Goal: Information Seeking & Learning: Learn about a topic

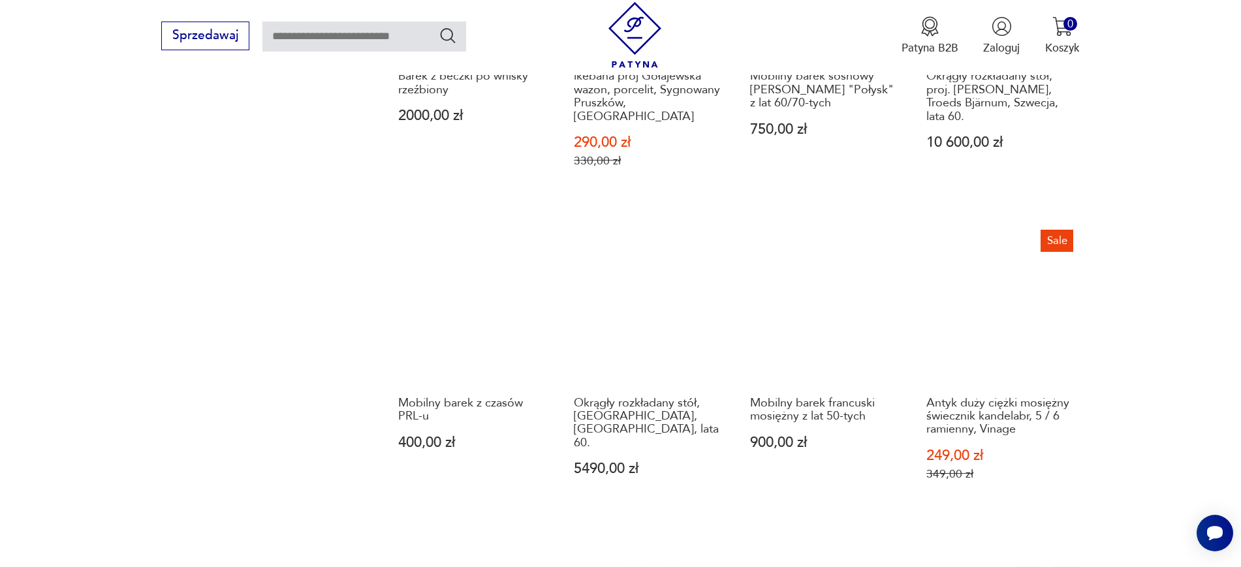
scroll to position [1327, 0]
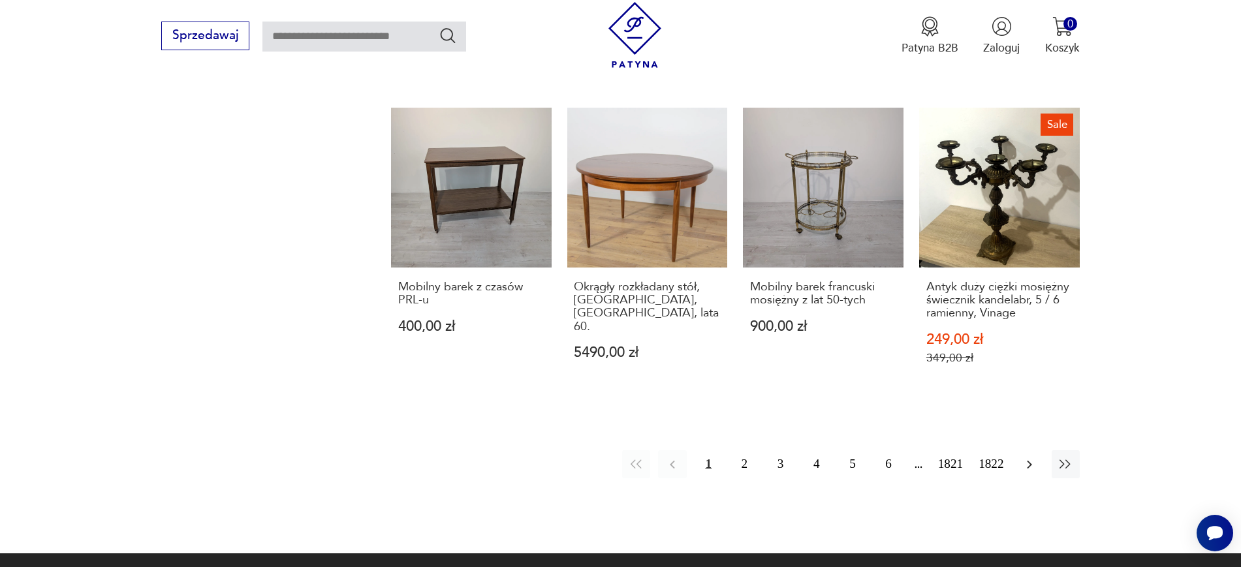
click at [1025, 457] on icon "button" at bounding box center [1029, 465] width 16 height 16
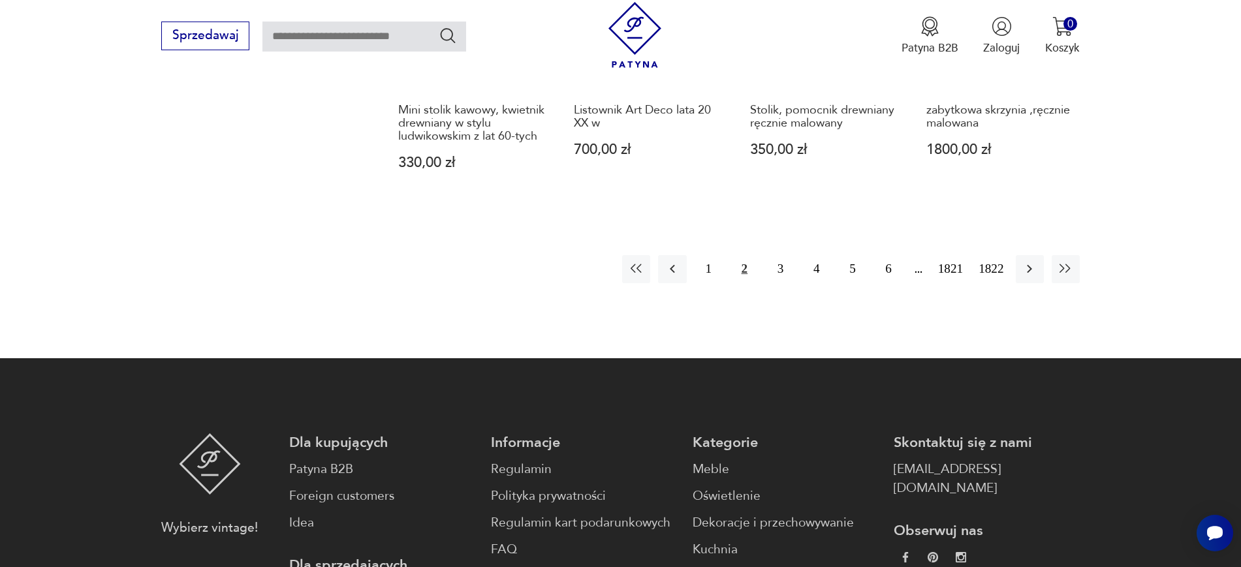
scroll to position [1484, 0]
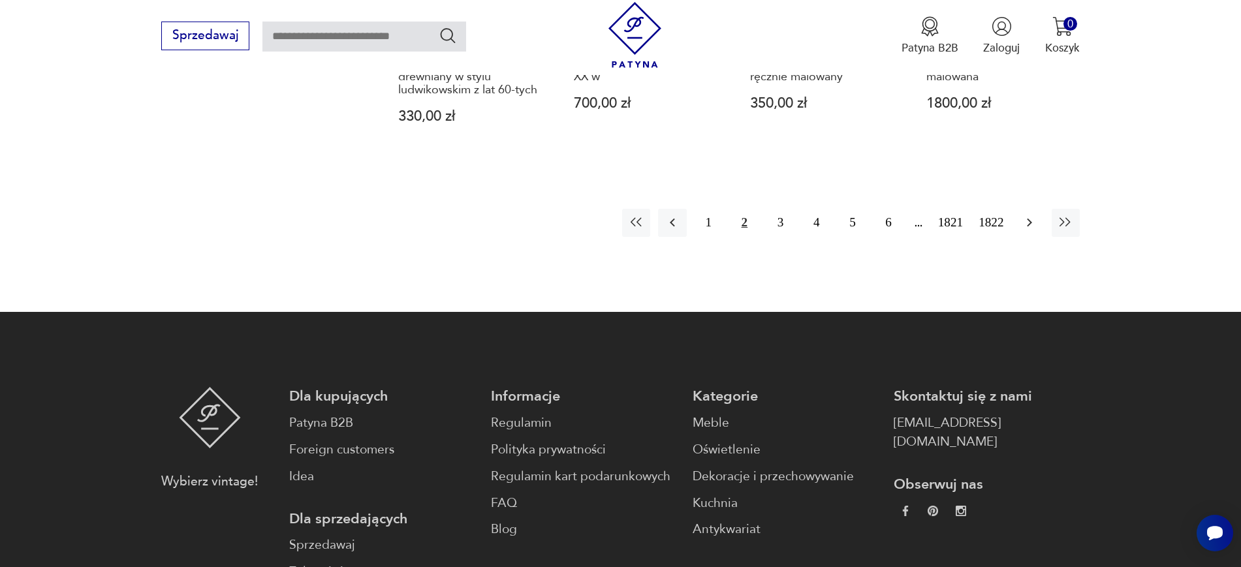
click at [1022, 222] on icon "button" at bounding box center [1029, 223] width 16 height 16
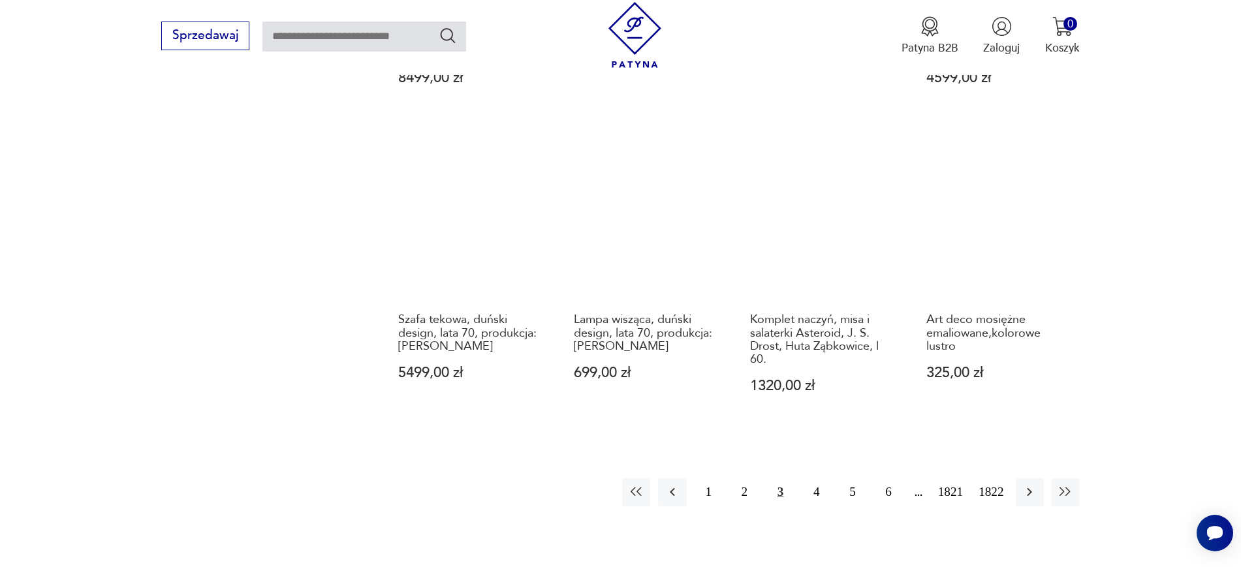
scroll to position [1253, 0]
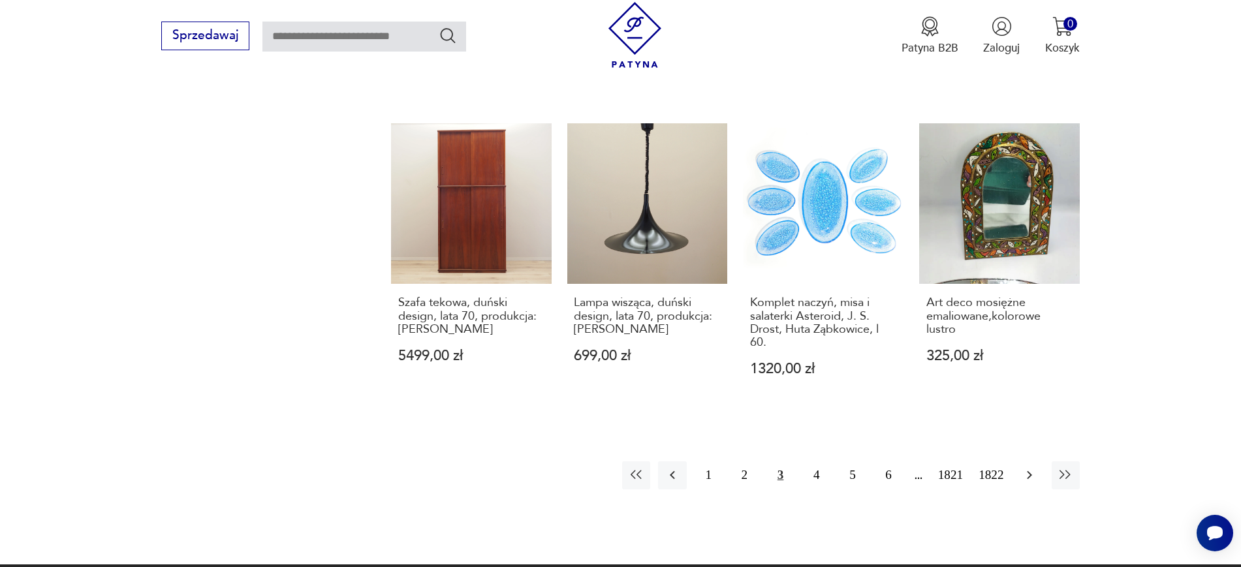
click at [1028, 467] on icon "button" at bounding box center [1029, 475] width 16 height 16
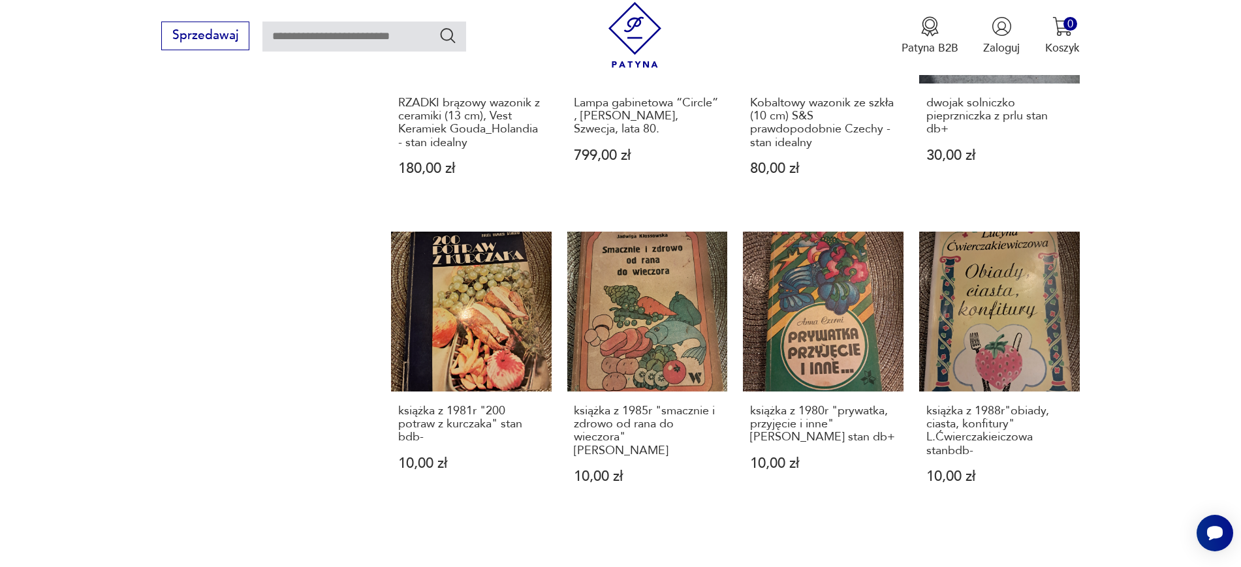
scroll to position [1197, 0]
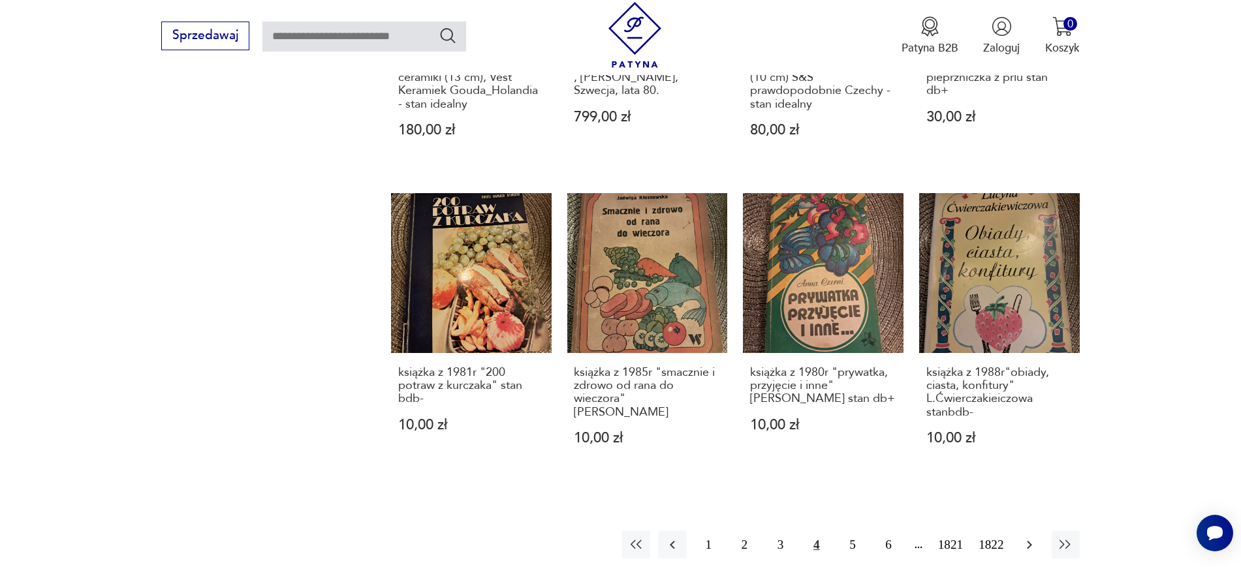
click at [1025, 537] on icon "button" at bounding box center [1029, 545] width 16 height 16
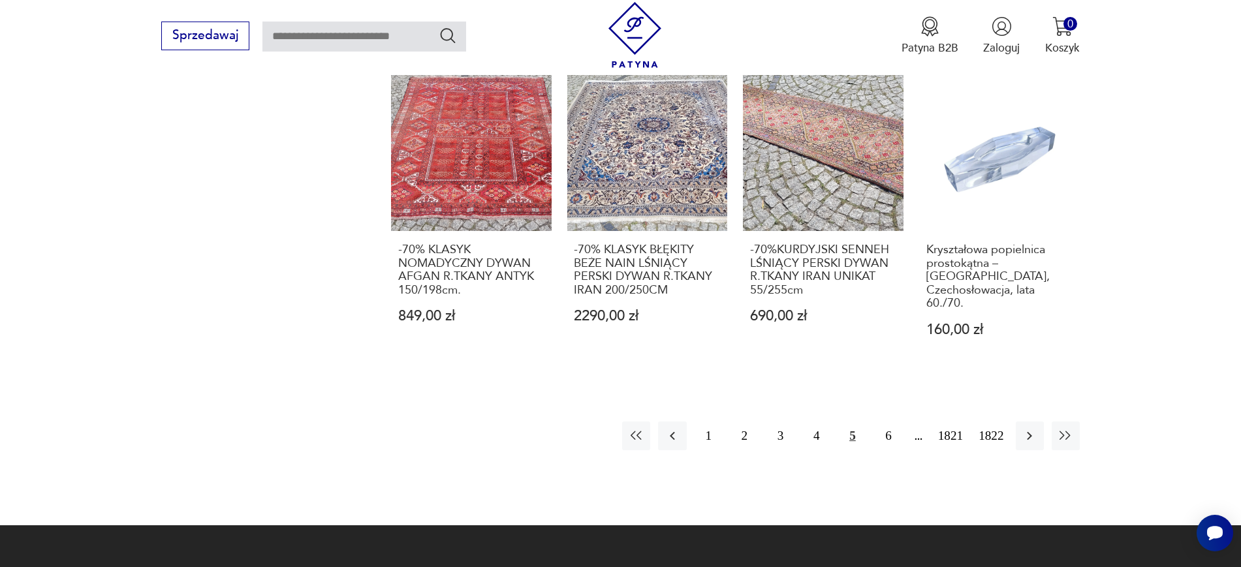
scroll to position [1371, 0]
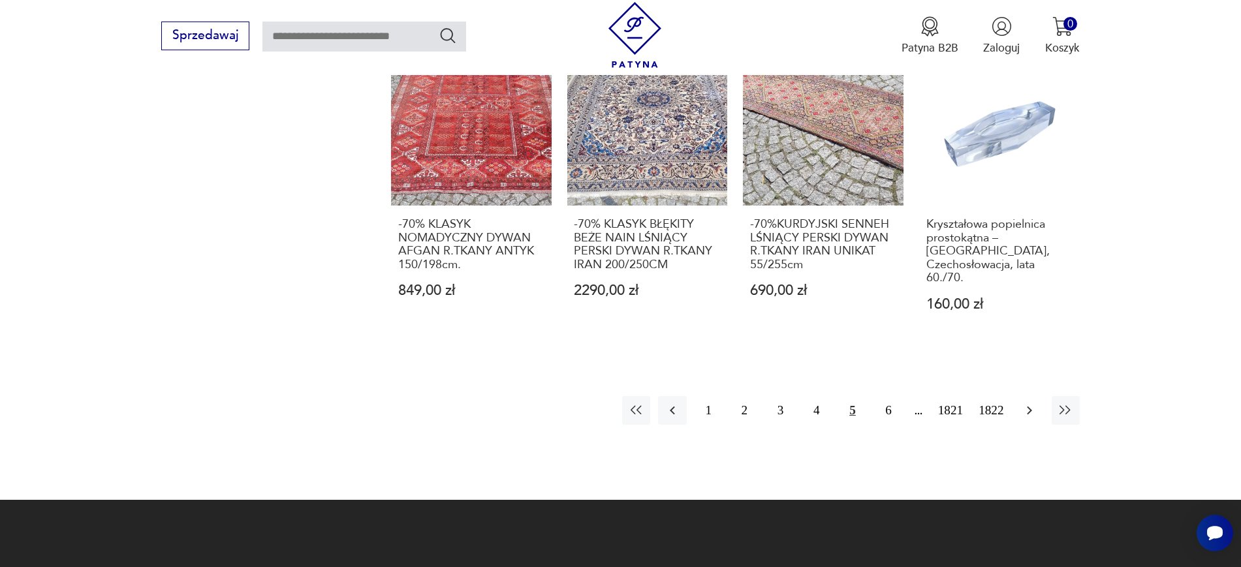
click at [1028, 407] on icon "button" at bounding box center [1028, 411] width 5 height 8
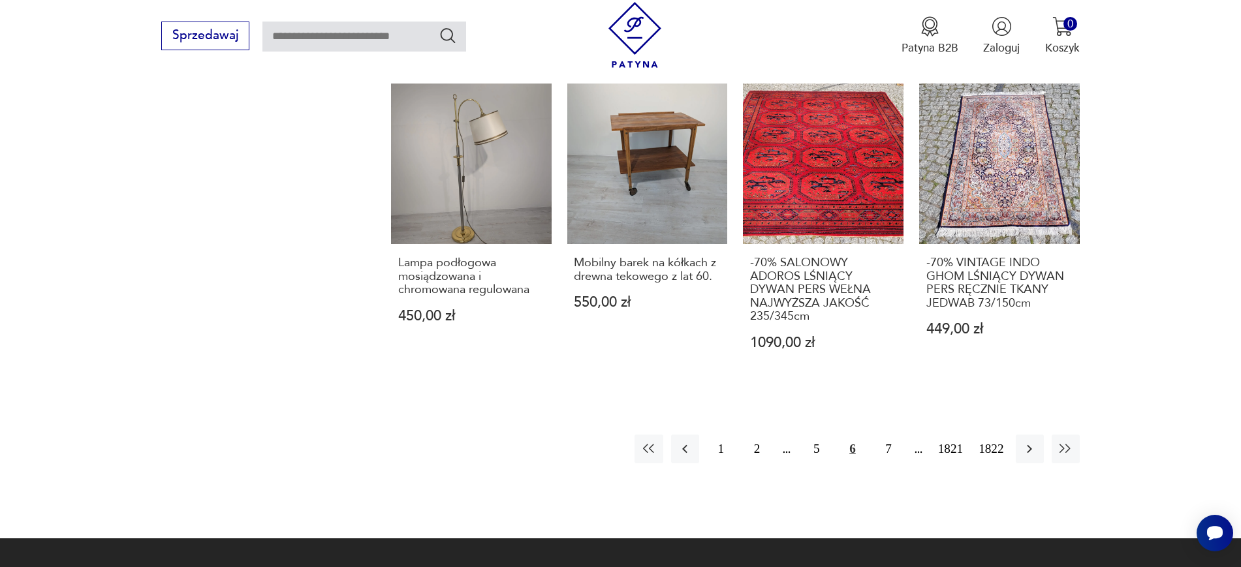
scroll to position [1336, 0]
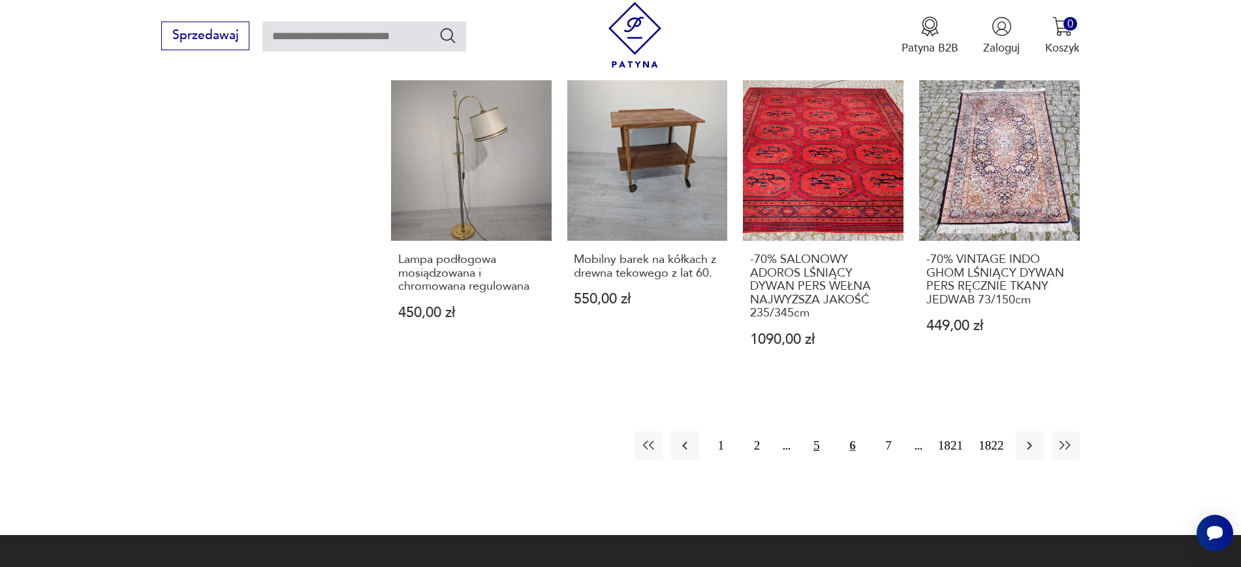
click at [818, 431] on button "5" at bounding box center [816, 445] width 28 height 28
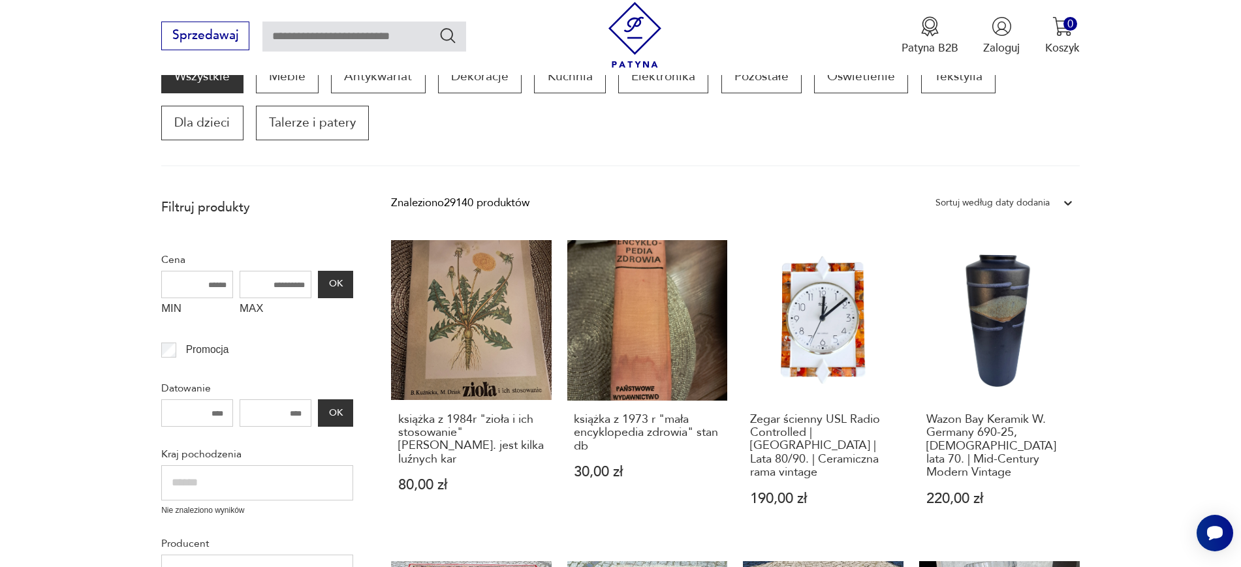
scroll to position [221, 0]
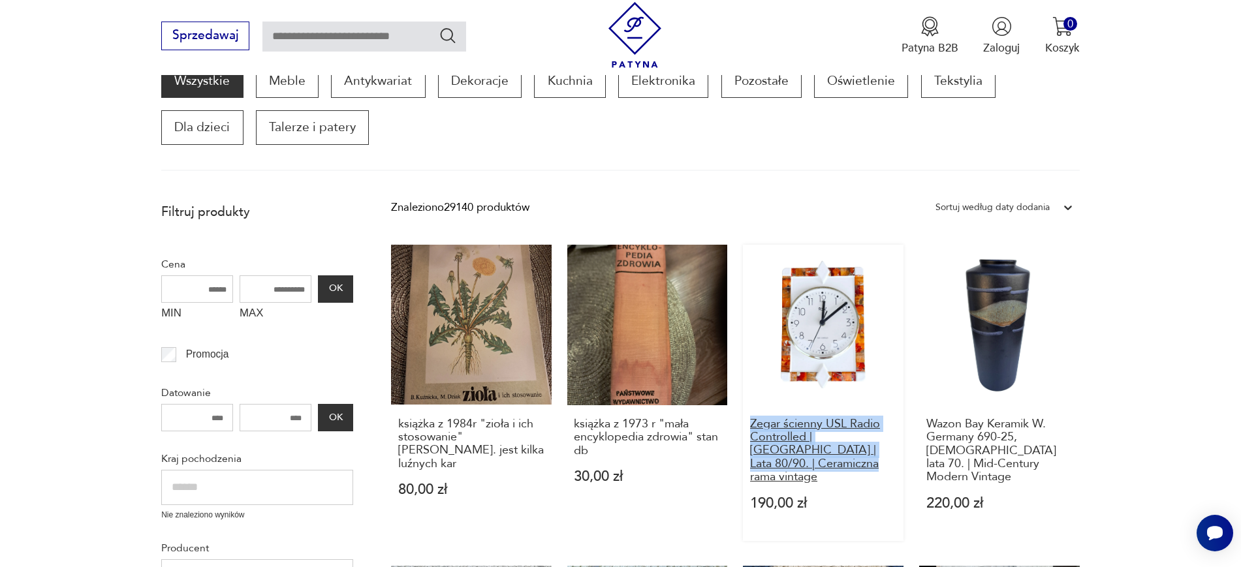
drag, startPoint x: 739, startPoint y: 425, endPoint x: 775, endPoint y: 460, distance: 50.3
copy h3 "Zegar ścienny USL Radio Controlled | Niemcy | Lata 80/90. | Ceramiczna rama vin…"
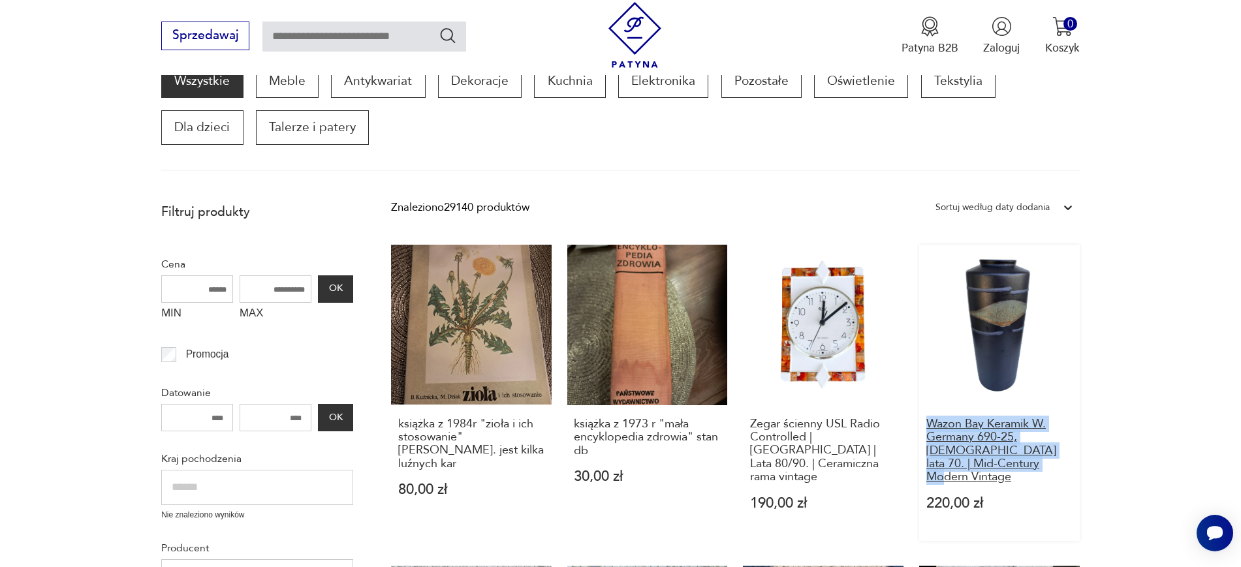
drag, startPoint x: 1096, startPoint y: 466, endPoint x: 931, endPoint y: 422, distance: 171.0
copy h3 "Wazon Bay Keramik W. Germany 690-25, Niemcy lata 70. | Mid-Century Modern Vinta…"
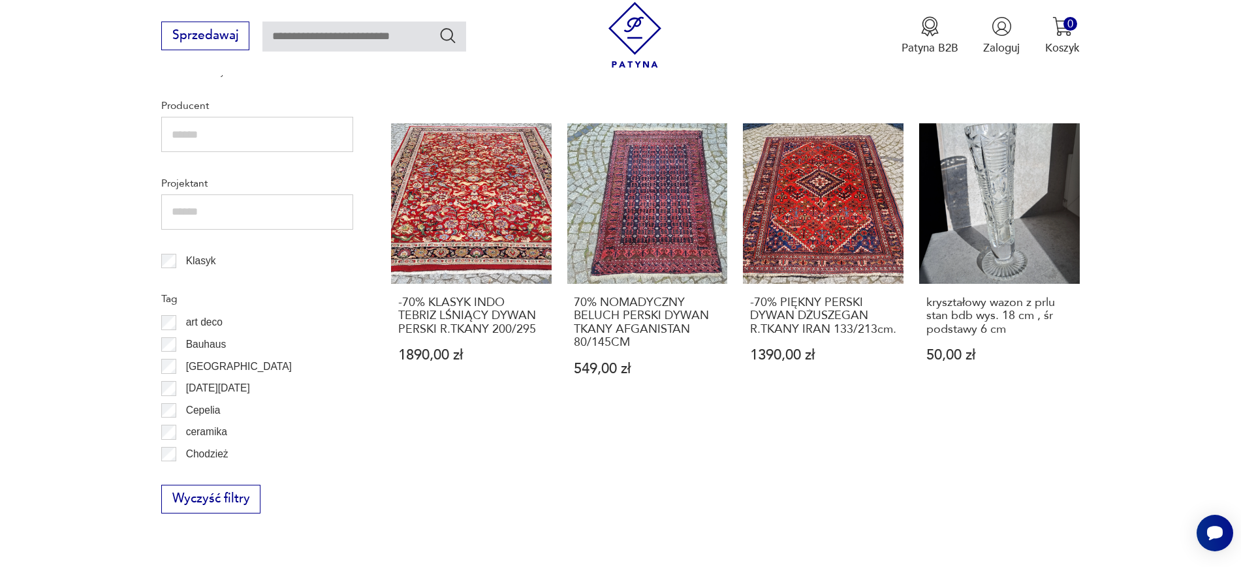
scroll to position [683, 0]
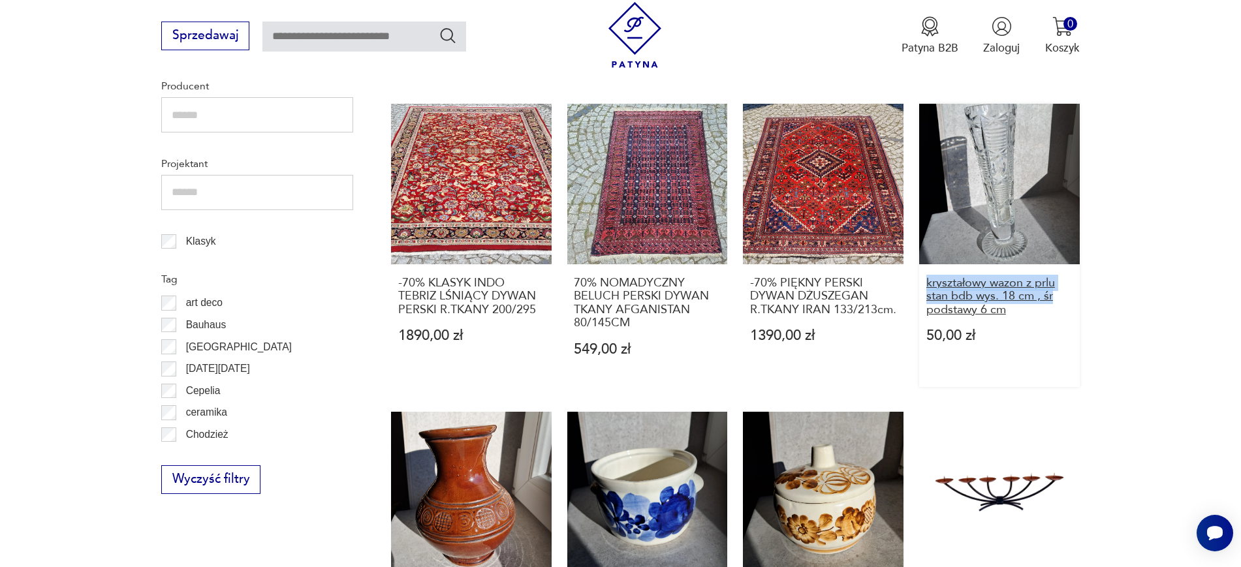
drag, startPoint x: 1099, startPoint y: 288, endPoint x: 926, endPoint y: 272, distance: 173.7
click at [926, 272] on section "Filtruj produkty Cena MIN MAX OK Promocja Datowanie OK Kraj pochodzenia Nie zna…" at bounding box center [620, 461] width 1241 height 1454
copy h3 "kryształowy wazon z prlu stan bdb wys. 18 cm , śr"
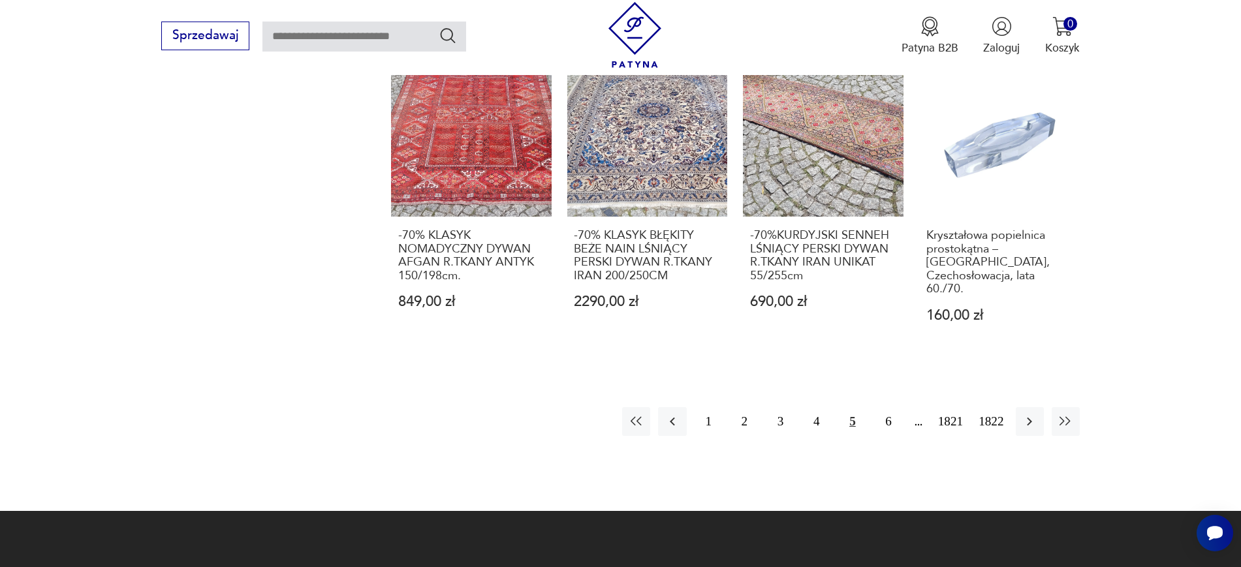
scroll to position [1376, 0]
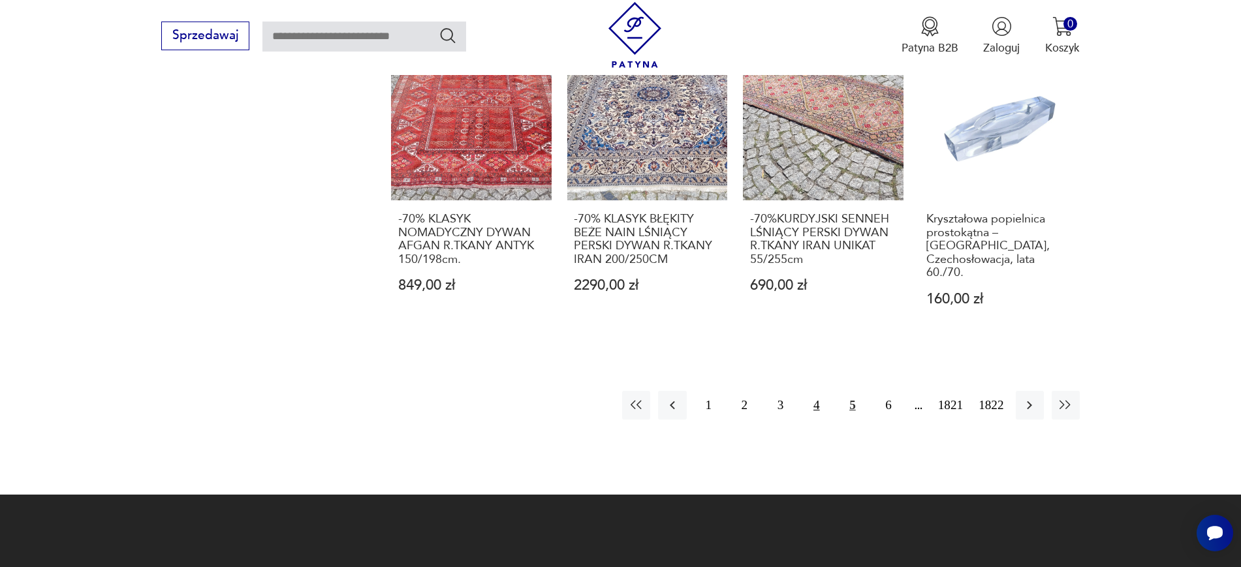
click at [820, 391] on button "4" at bounding box center [816, 405] width 28 height 28
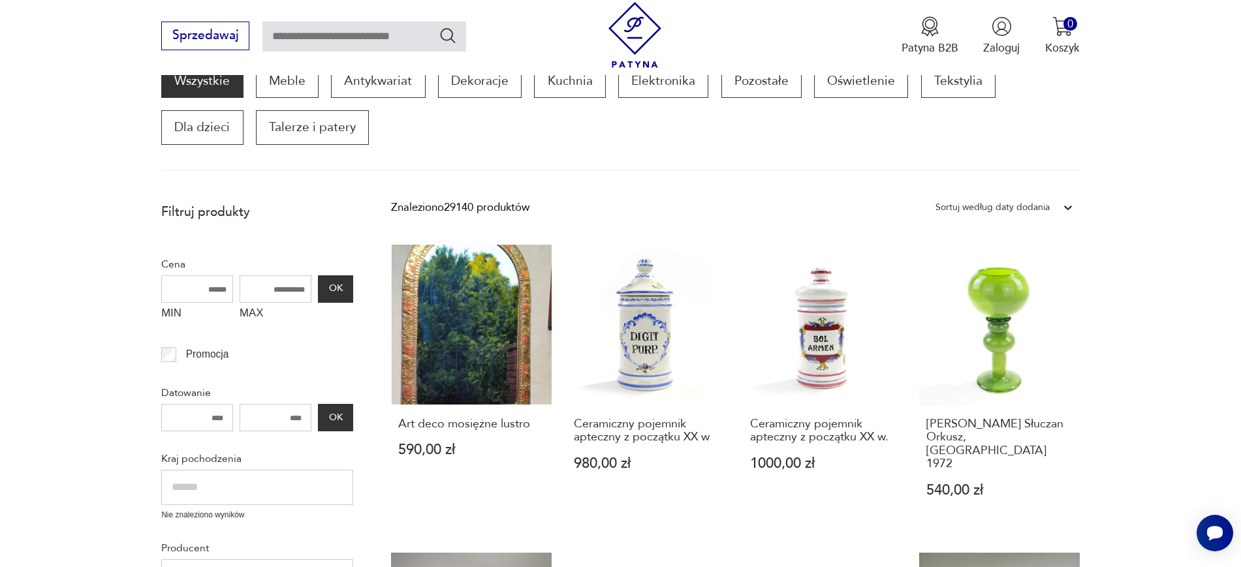
scroll to position [343, 0]
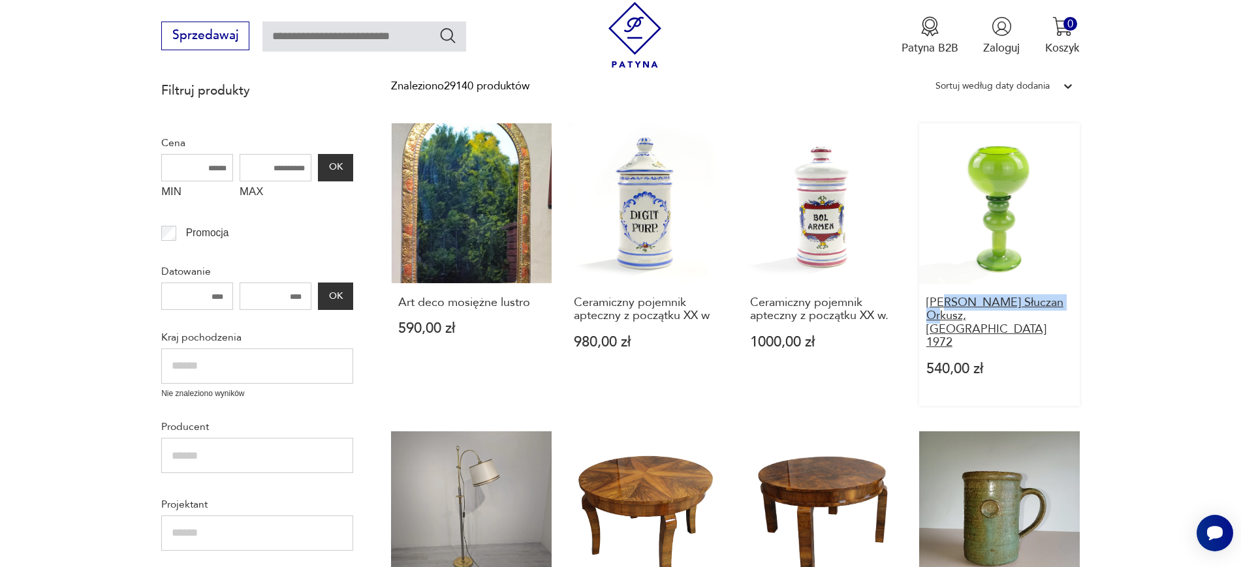
drag, startPoint x: 1103, startPoint y: 309, endPoint x: 949, endPoint y: 301, distance: 154.9
drag, startPoint x: 1114, startPoint y: 322, endPoint x: 915, endPoint y: 301, distance: 200.1
copy h3 "Wazon J. Słuczan Orkusz, Kraków 1972"
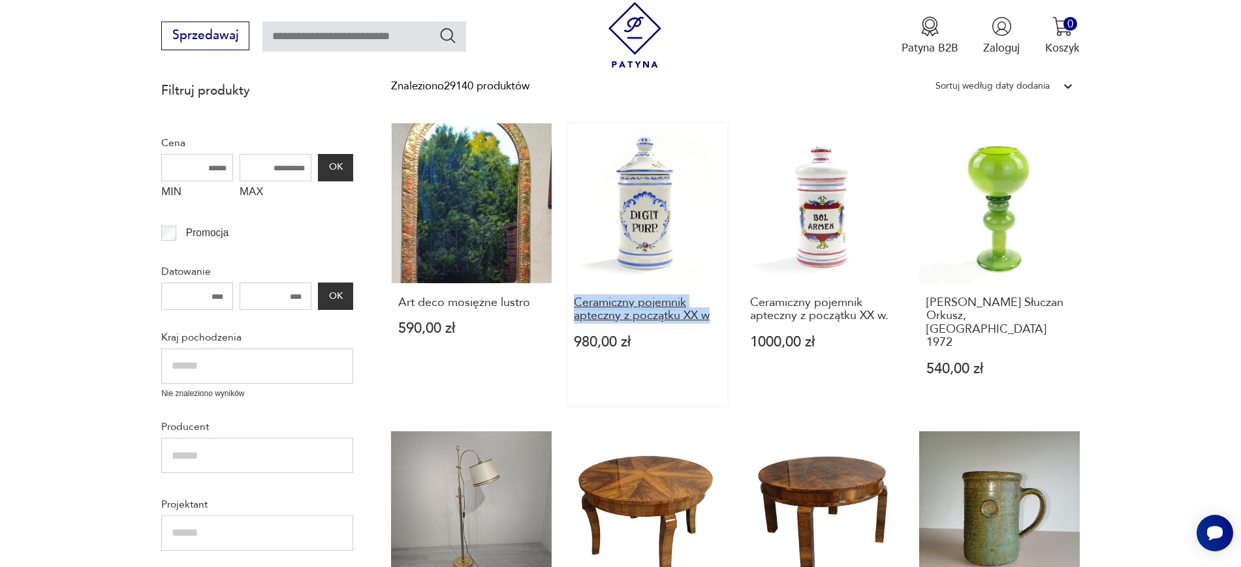
drag, startPoint x: 560, startPoint y: 303, endPoint x: 715, endPoint y: 320, distance: 156.3
copy h3 "Ceramiczny pojemnik apteczny z początku XX w"
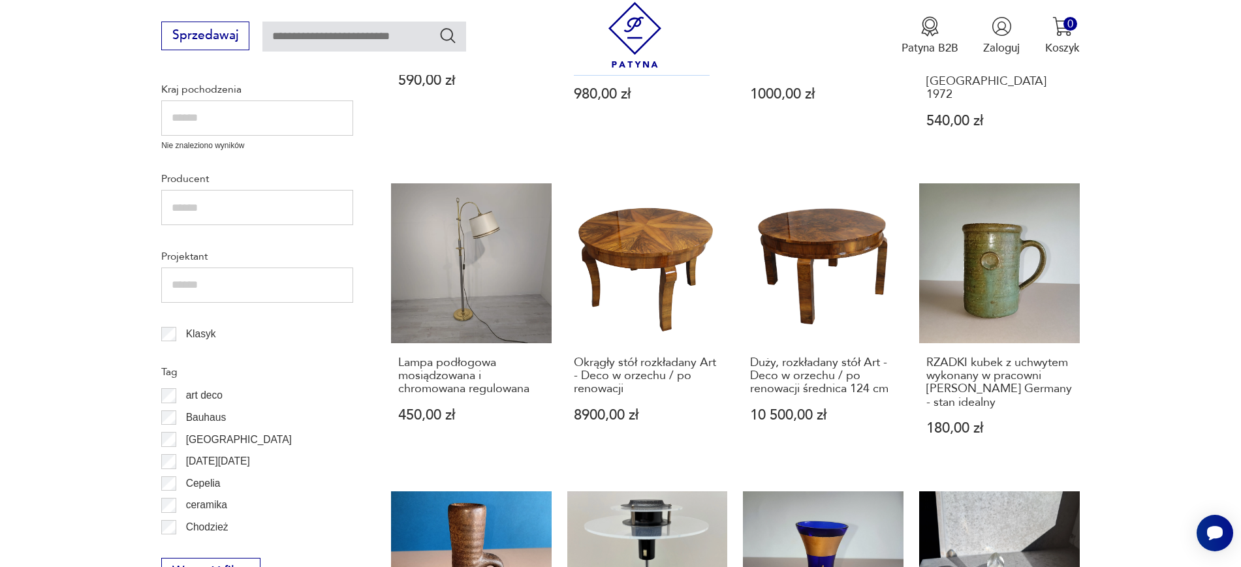
scroll to position [593, 0]
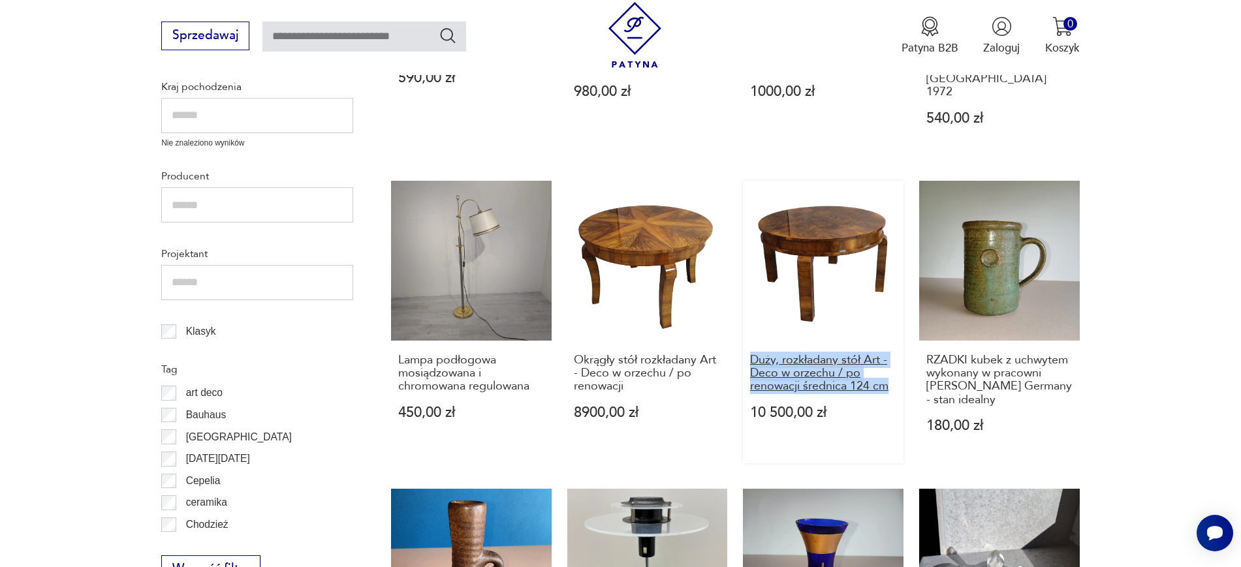
drag, startPoint x: 740, startPoint y: 332, endPoint x: 889, endPoint y: 362, distance: 152.4
click at [889, 362] on div "Art deco mosiężne lustro 590,00 zł Ceramiczny pojemnik apteczny z początku XX w…" at bounding box center [735, 476] width 688 height 1207
copy h3 "Duży, rozkładany stół Art - Deco w orzechu / po renowacji średnica 124 cm"
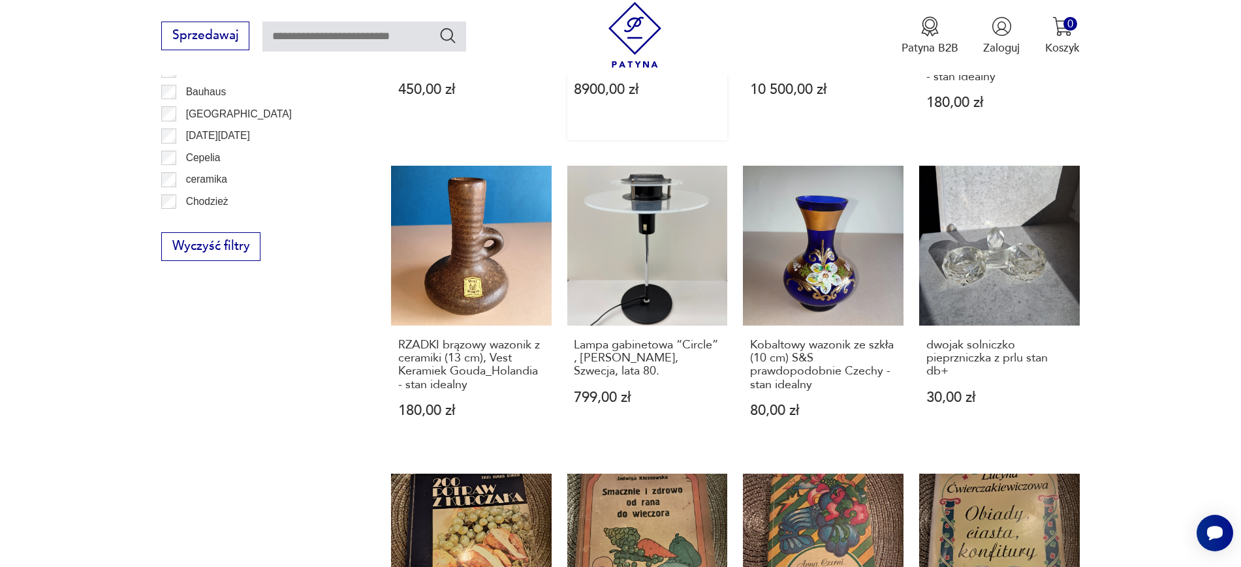
scroll to position [1017, 0]
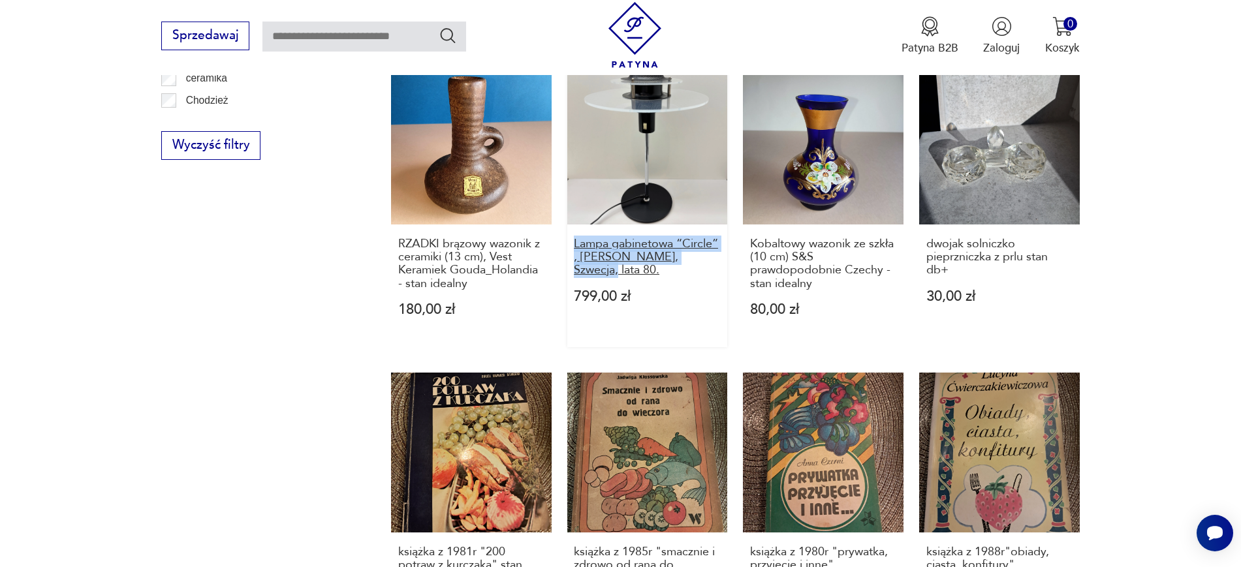
drag, startPoint x: 563, startPoint y: 209, endPoint x: 710, endPoint y: 233, distance: 148.7
click at [710, 233] on div "Art deco mosiężne lustro 590,00 zł Ceramiczny pojemnik apteczny z początku XX w…" at bounding box center [735, 52] width 688 height 1207
copy h3 "Lampa gabinetowa “Circle” , IKEA, Szwecja, lata 80."
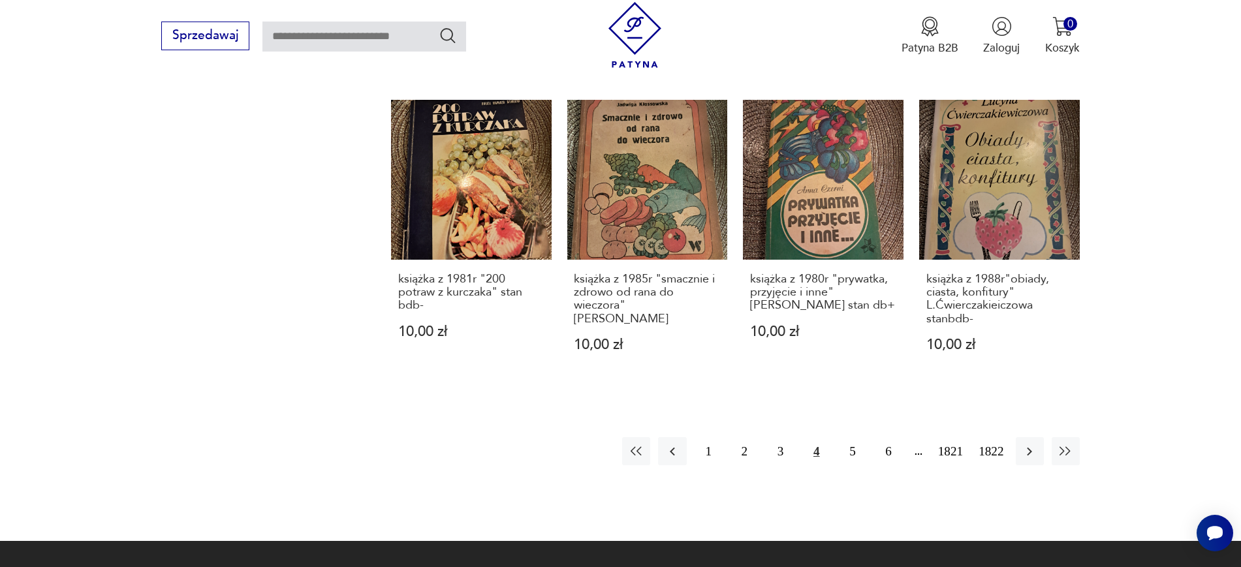
scroll to position [1295, 0]
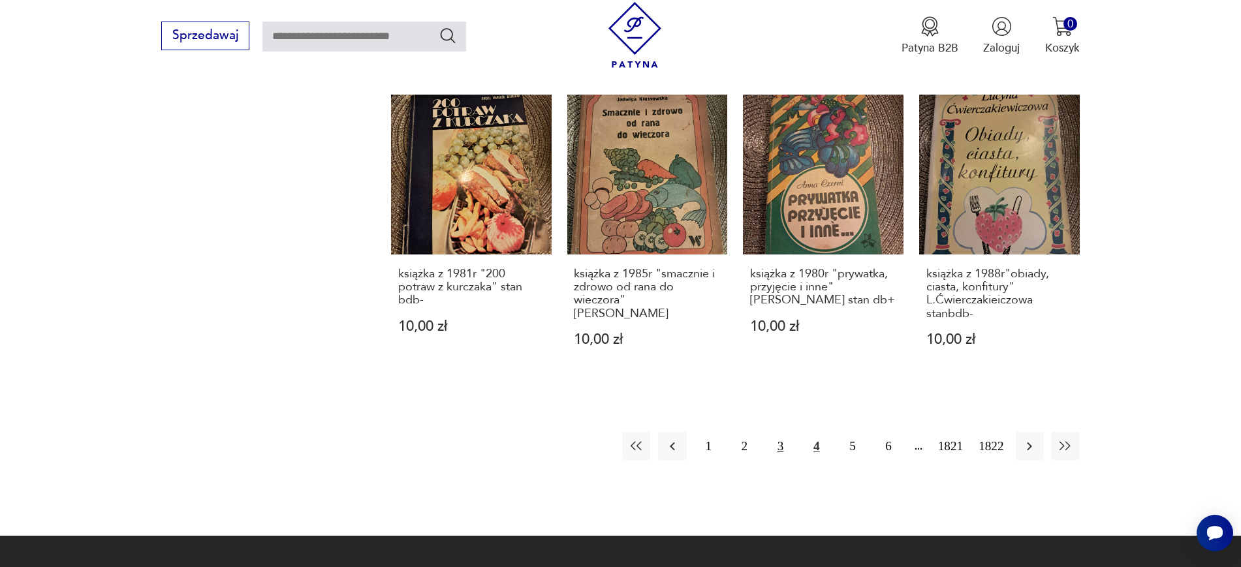
click at [776, 432] on button "3" at bounding box center [780, 446] width 28 height 28
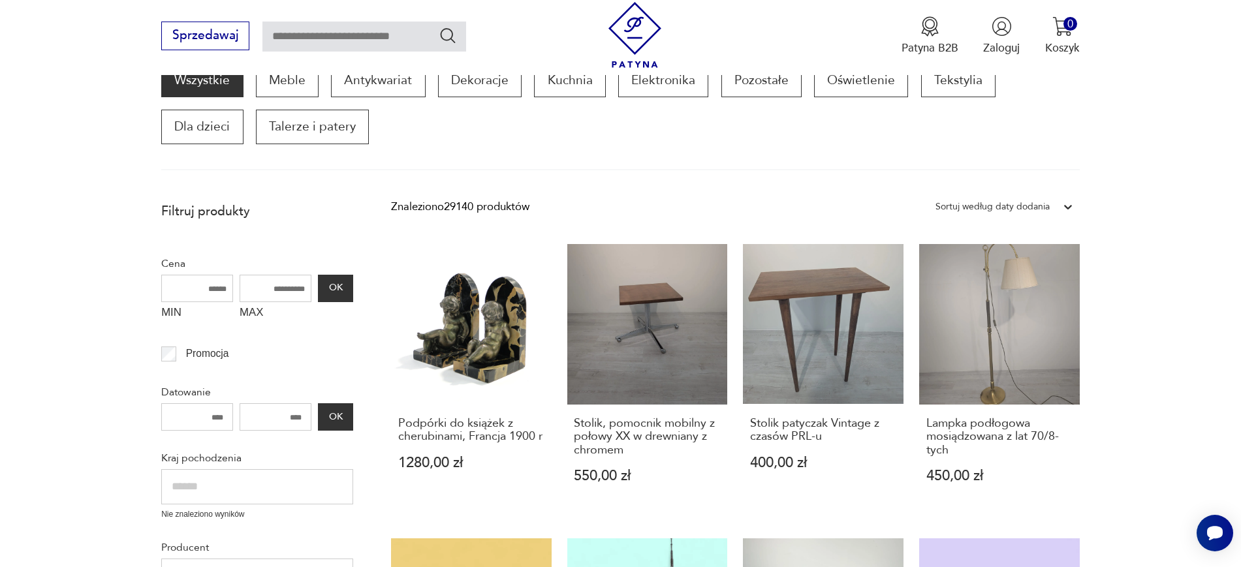
scroll to position [221, 0]
drag, startPoint x: 389, startPoint y: 419, endPoint x: 548, endPoint y: 436, distance: 160.1
copy h3 "Podpórki do książek z cherubinami, Francja 1900 r"
drag, startPoint x: 560, startPoint y: 420, endPoint x: 630, endPoint y: 448, distance: 75.9
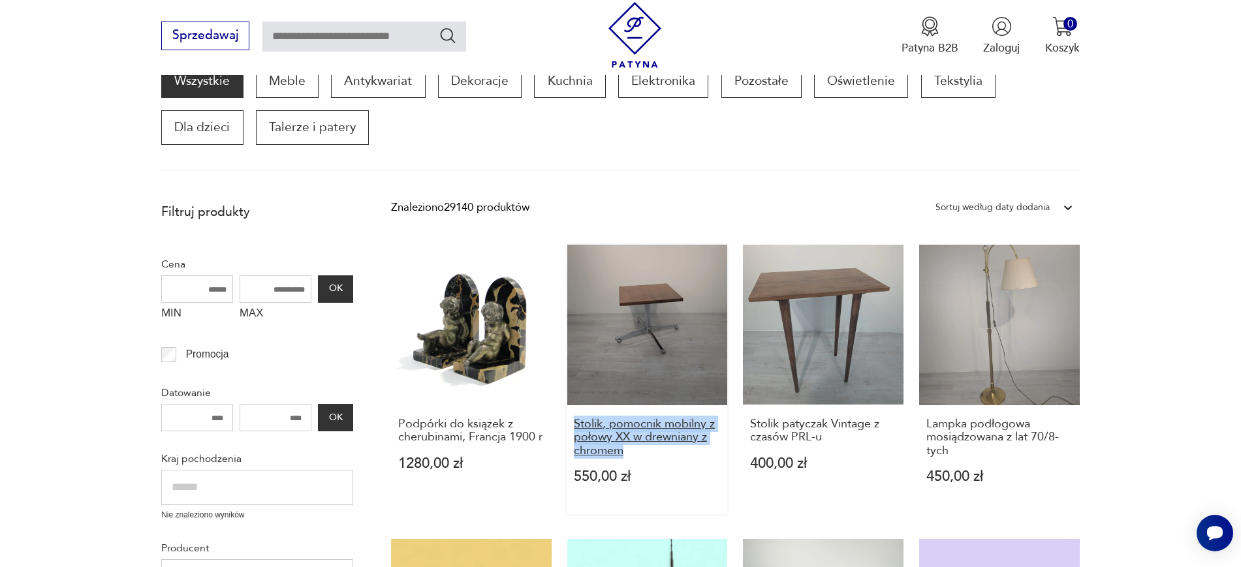
copy h3 "Stolik, pomocnik mobilny z połowy XX w drewniany z chromem"
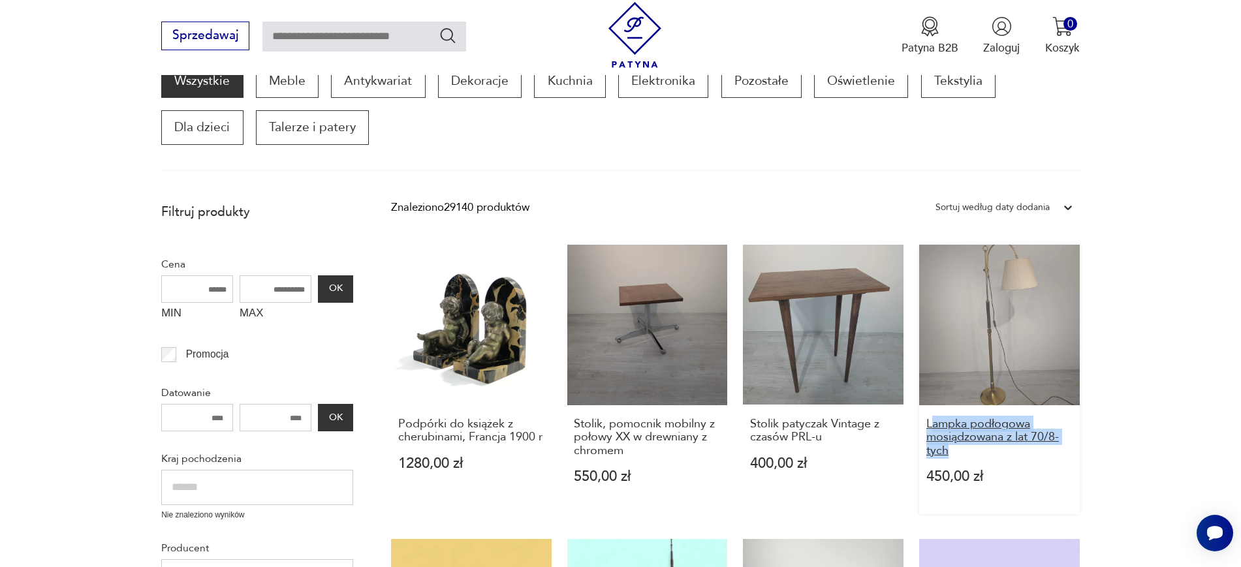
drag, startPoint x: 1113, startPoint y: 445, endPoint x: 934, endPoint y: 424, distance: 180.0
copy h3 "ampka podłogowa mosiądzowana z lat 70/8-tych"
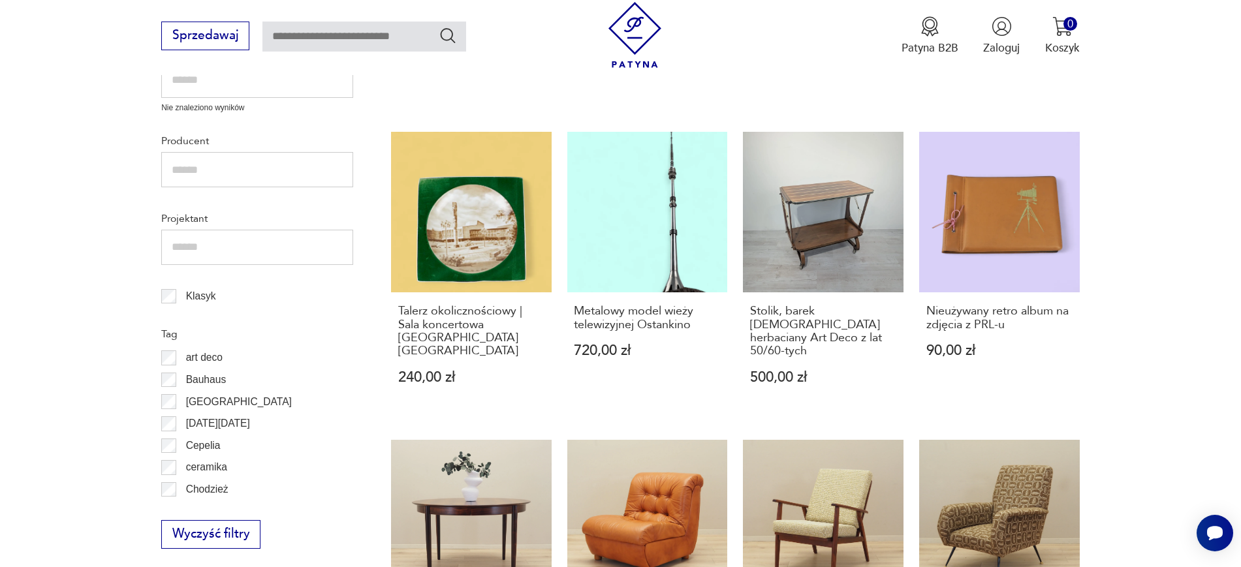
scroll to position [640, 0]
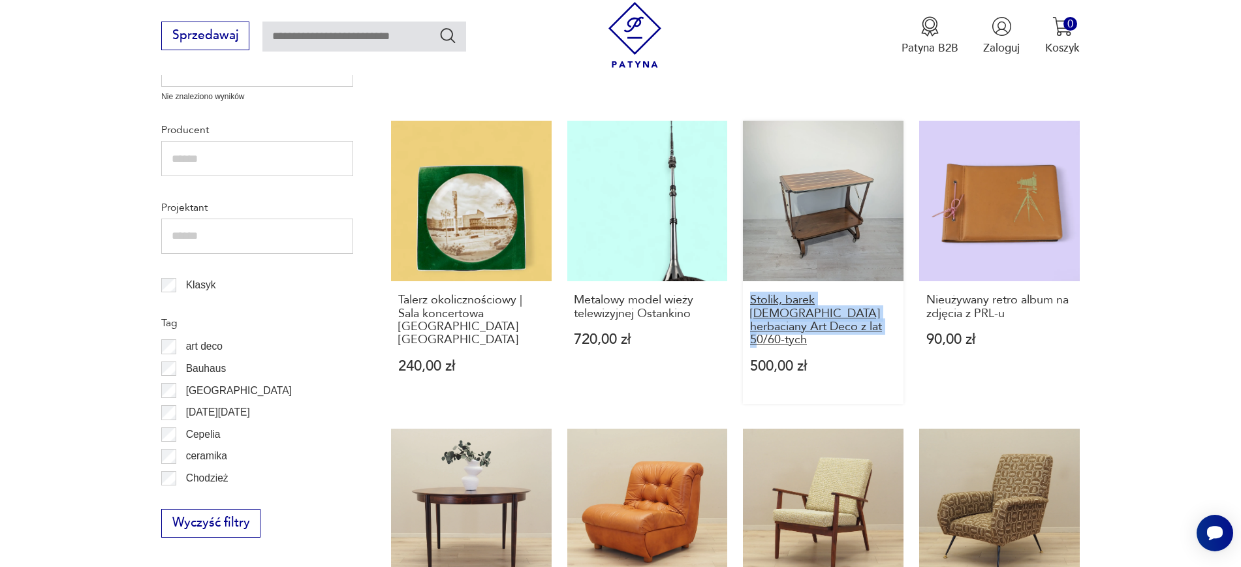
drag, startPoint x: 741, startPoint y: 296, endPoint x: 809, endPoint y: 323, distance: 73.8
click at [809, 323] on div "Podpórki do książek z cherubinami, Francja 1900 r 1280,00 zł Stolik, pomocnik m…" at bounding box center [735, 423] width 688 height 1194
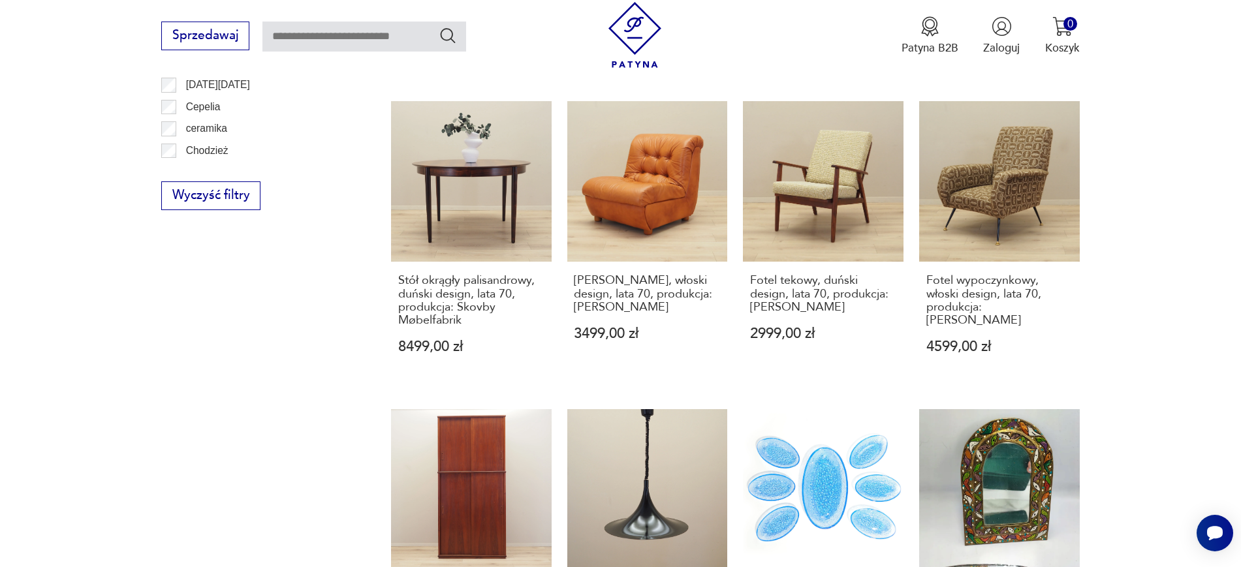
scroll to position [981, 0]
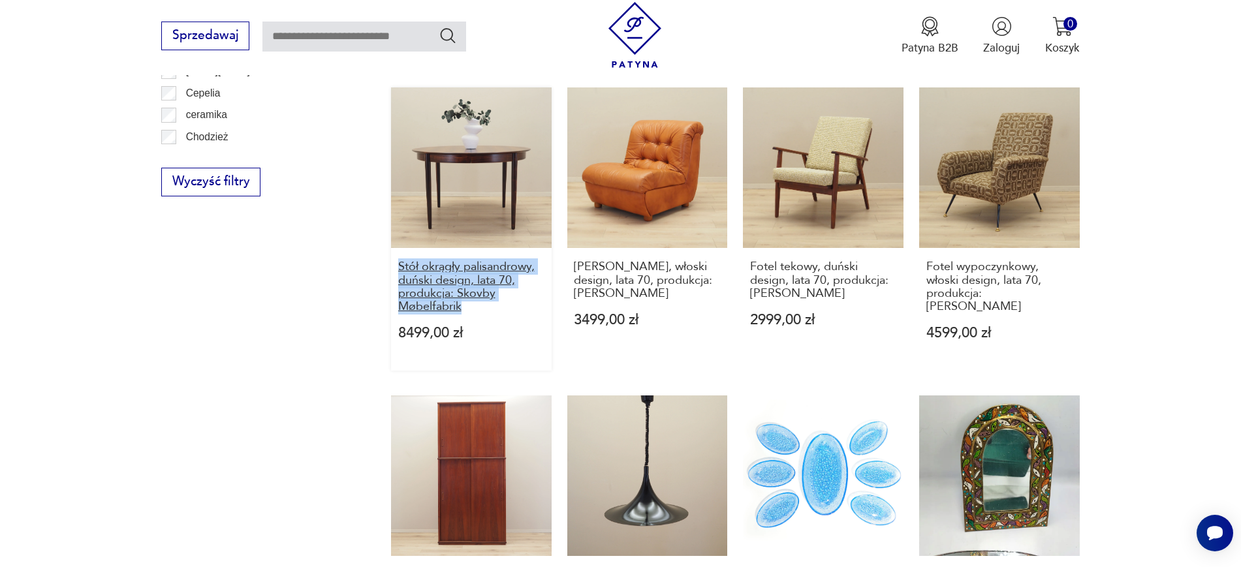
drag, startPoint x: 382, startPoint y: 252, endPoint x: 478, endPoint y: 295, distance: 104.6
click at [478, 295] on section "Filtruj produkty Cena MIN MAX OK Promocja Datowanie OK Kraj pochodzenia Nie zna…" at bounding box center [620, 136] width 1241 height 1400
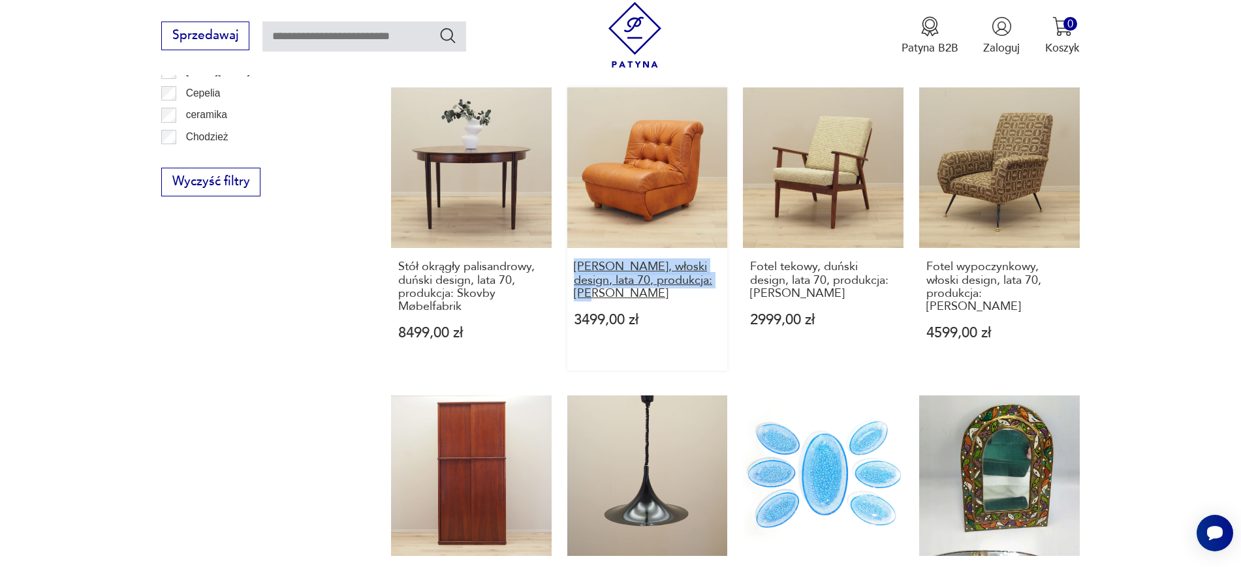
drag, startPoint x: 563, startPoint y: 248, endPoint x: 716, endPoint y: 266, distance: 154.4
click at [716, 266] on div "Podpórki do książek z cherubinami, Francja 1900 r 1280,00 zł Stolik, pomocnik m…" at bounding box center [735, 82] width 688 height 1194
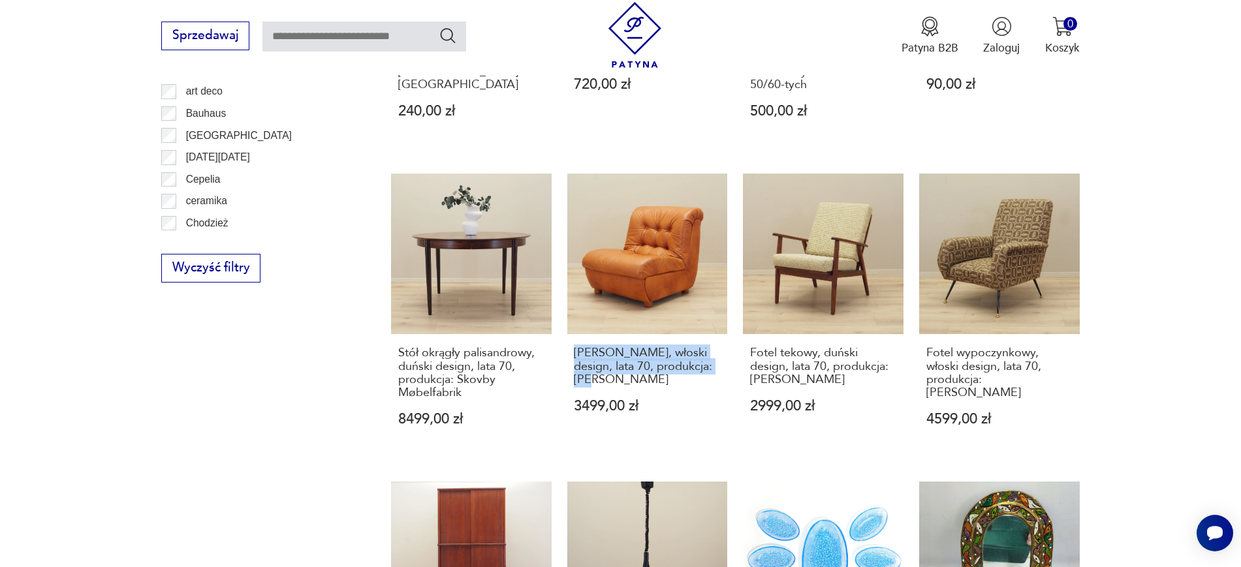
scroll to position [948, 0]
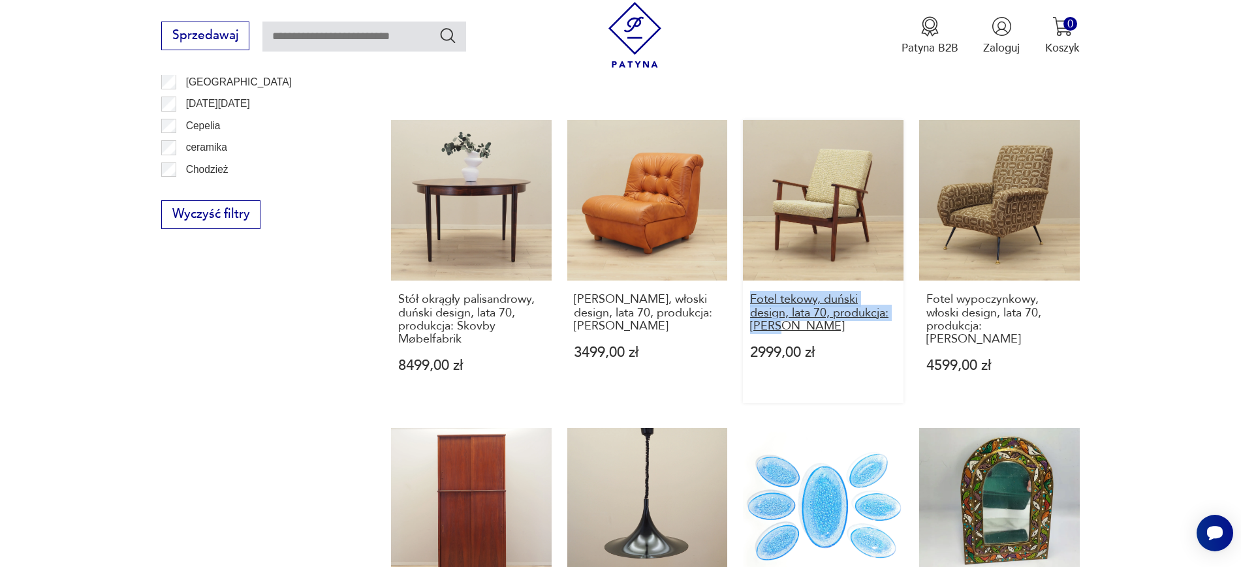
drag, startPoint x: 739, startPoint y: 278, endPoint x: 816, endPoint y: 313, distance: 84.4
click at [816, 313] on div "Podpórki do książek z cherubinami, Francja 1900 r 1280,00 zł Stolik, pomocnik m…" at bounding box center [735, 115] width 688 height 1194
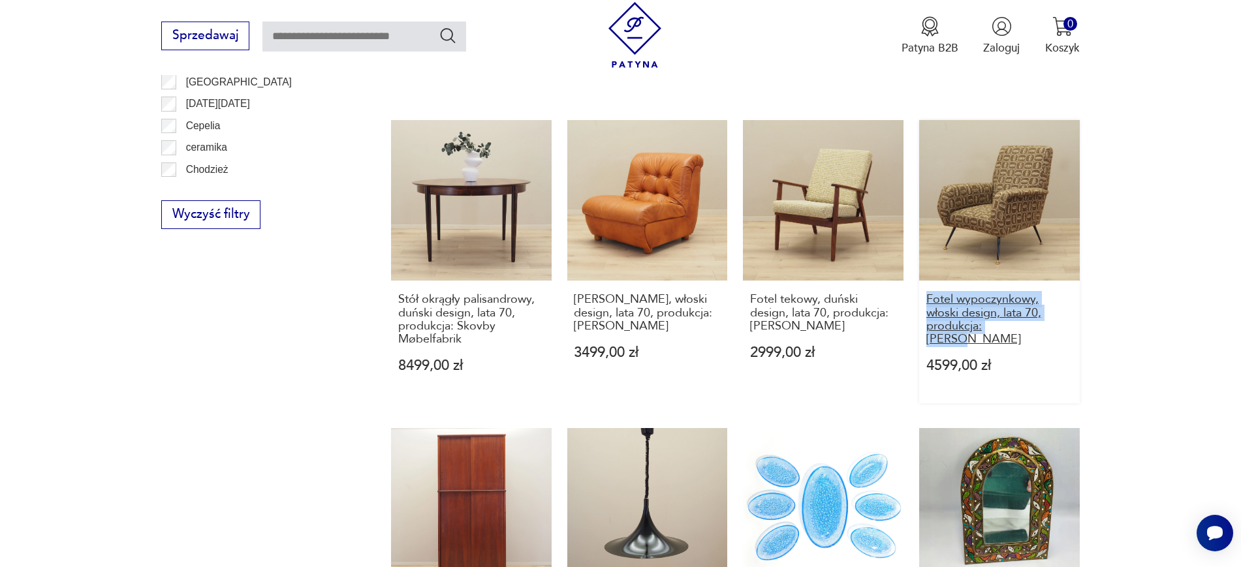
drag, startPoint x: 1121, startPoint y: 318, endPoint x: 928, endPoint y: 282, distance: 196.6
click at [928, 282] on section "Filtruj produkty Cena MIN MAX OK Promocja Datowanie OK Kraj pochodzenia Nie zna…" at bounding box center [620, 169] width 1241 height 1400
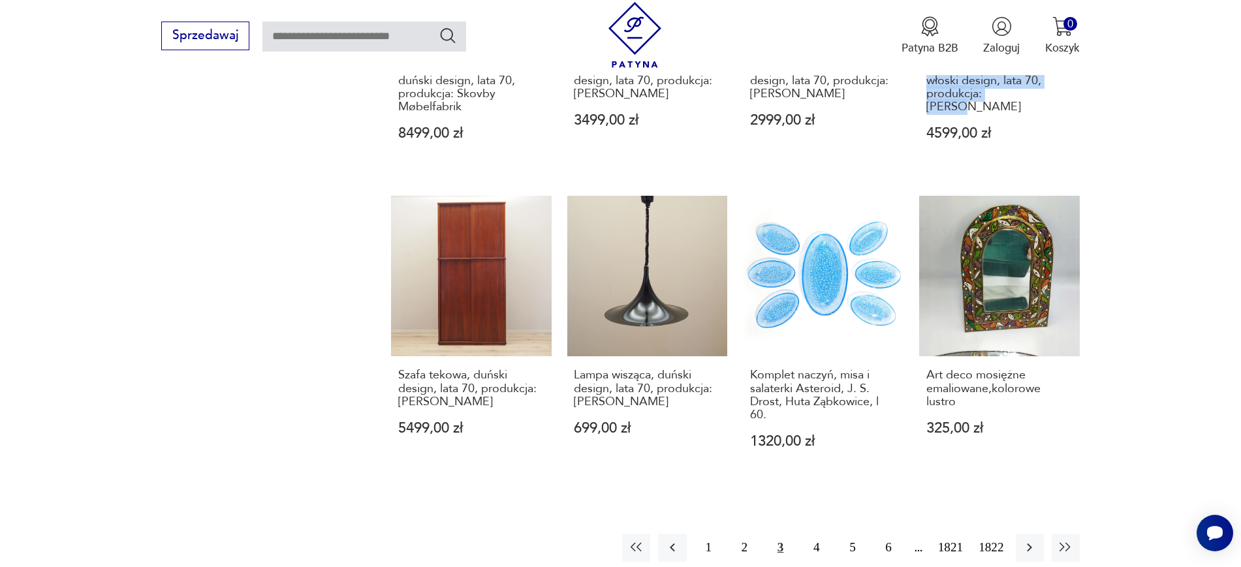
scroll to position [1274, 0]
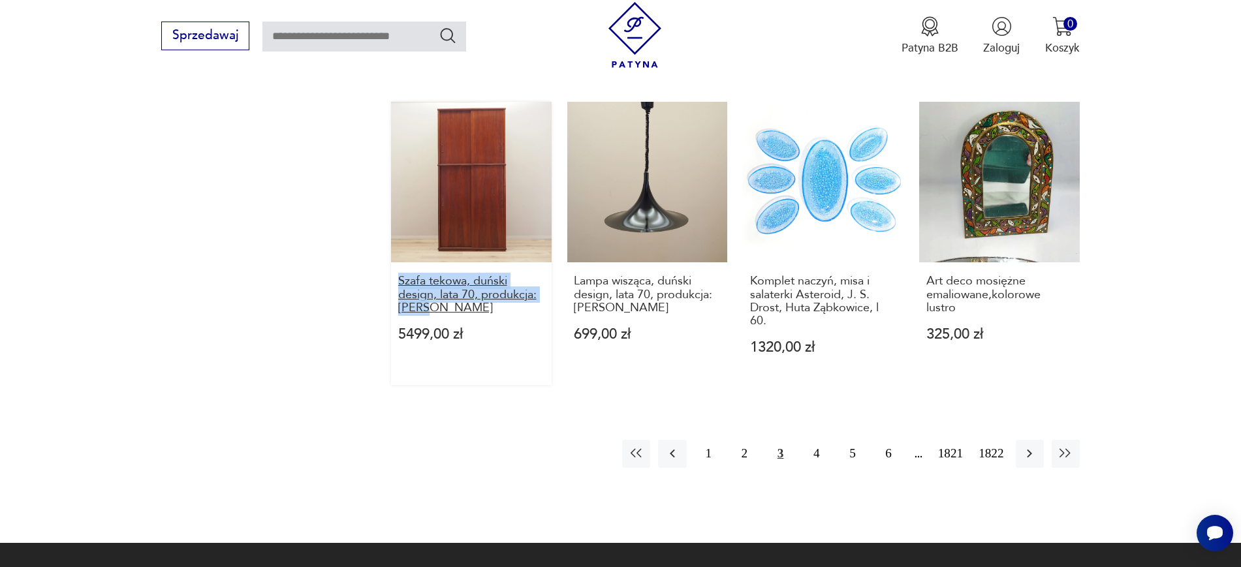
drag, startPoint x: 378, startPoint y: 270, endPoint x: 438, endPoint y: 298, distance: 66.5
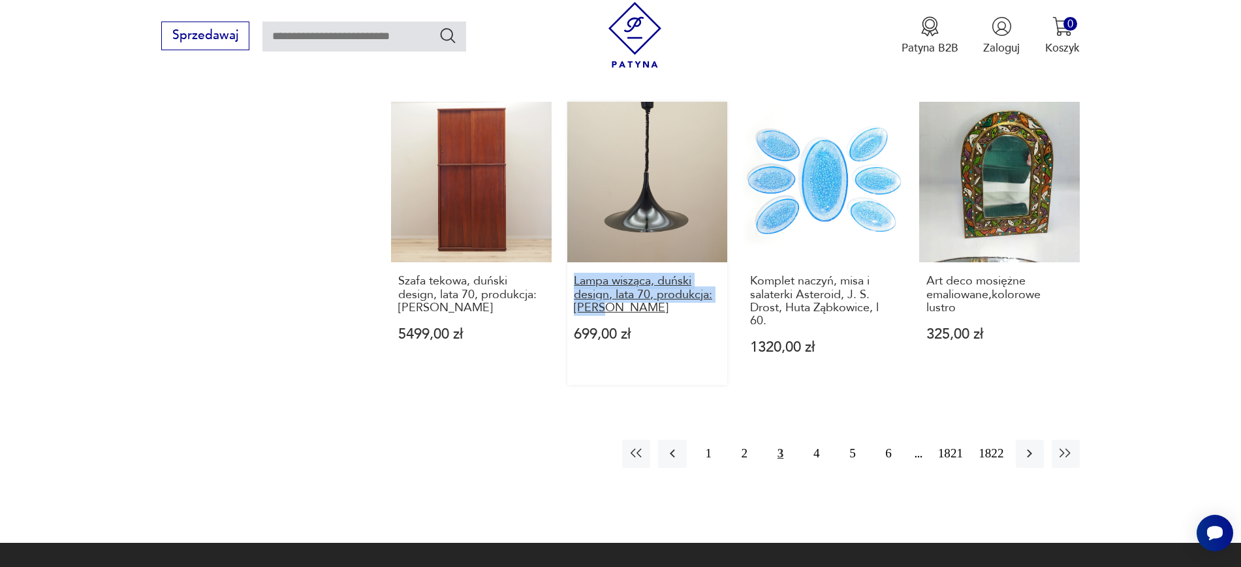
drag, startPoint x: 563, startPoint y: 269, endPoint x: 619, endPoint y: 298, distance: 63.3
click at [740, 442] on button "2" at bounding box center [744, 454] width 28 height 28
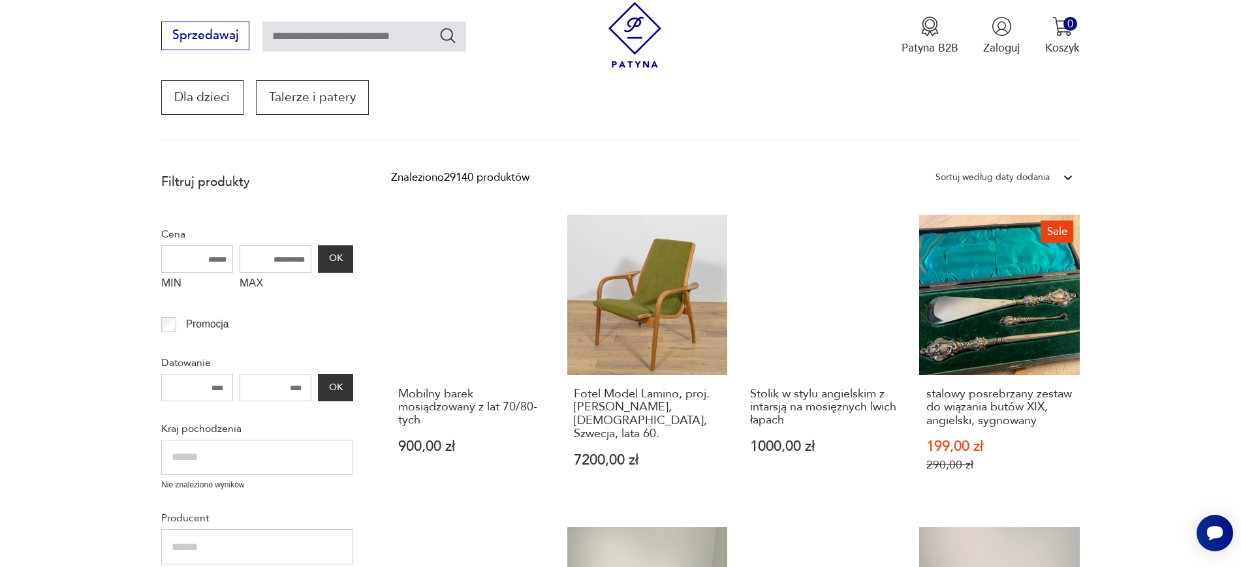
scroll to position [254, 0]
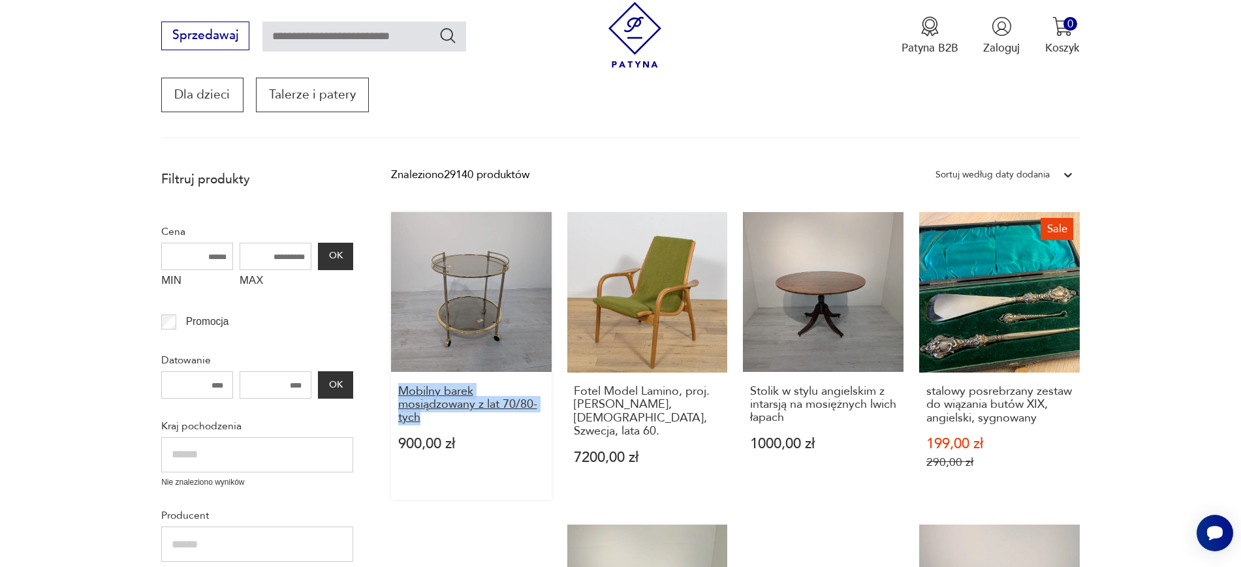
drag, startPoint x: 386, startPoint y: 389, endPoint x: 452, endPoint y: 420, distance: 73.6
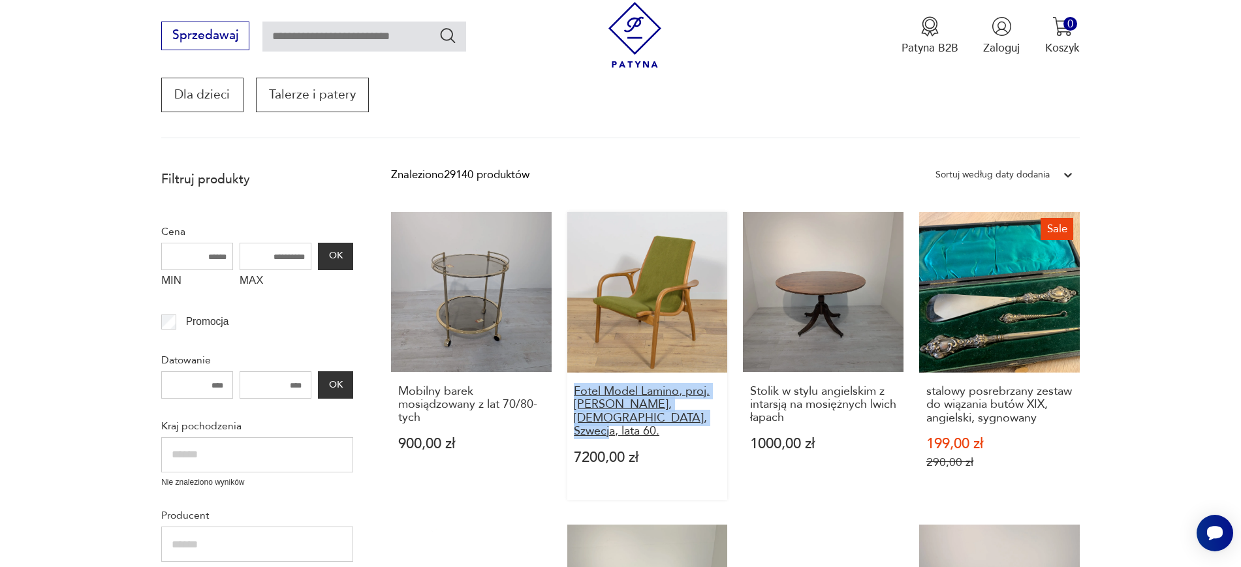
drag, startPoint x: 563, startPoint y: 385, endPoint x: 675, endPoint y: 420, distance: 118.1
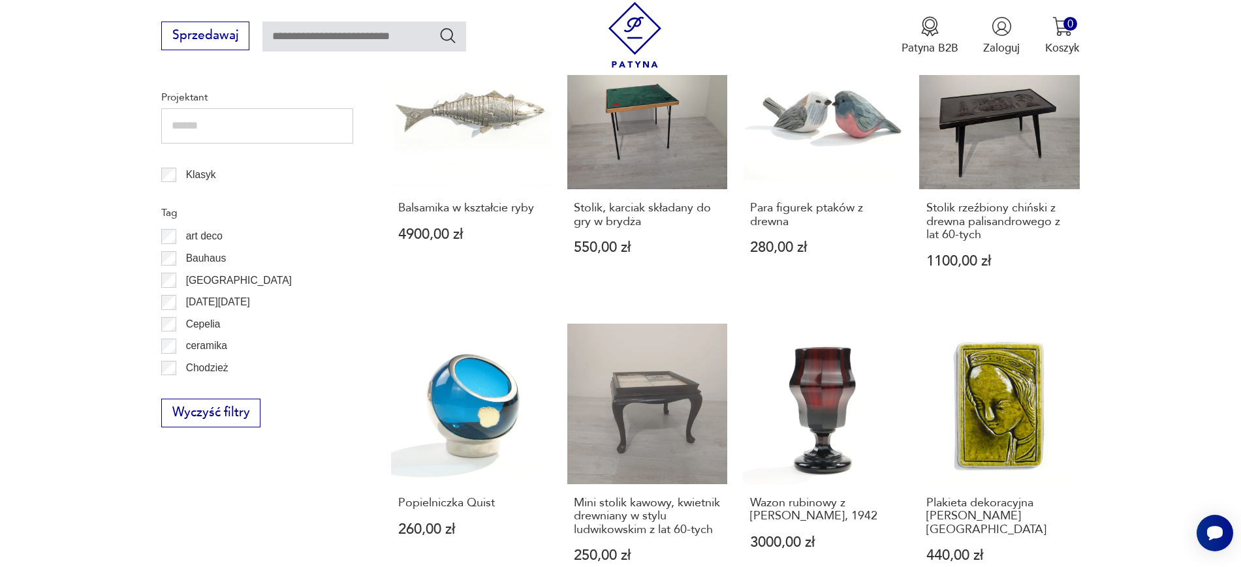
click at [1219, 228] on section "Filtruj produkty Cena MIN MAX OK Promocja Datowanie OK Kraj pochodzenia Nie zna…" at bounding box center [620, 356] width 1241 height 1379
drag, startPoint x: 1126, startPoint y: 224, endPoint x: 919, endPoint y: 204, distance: 208.5
click at [919, 204] on section "Filtruj produkty Cena MIN MAX OK Promocja Datowanie OK Kraj pochodzenia Nie zna…" at bounding box center [620, 356] width 1241 height 1379
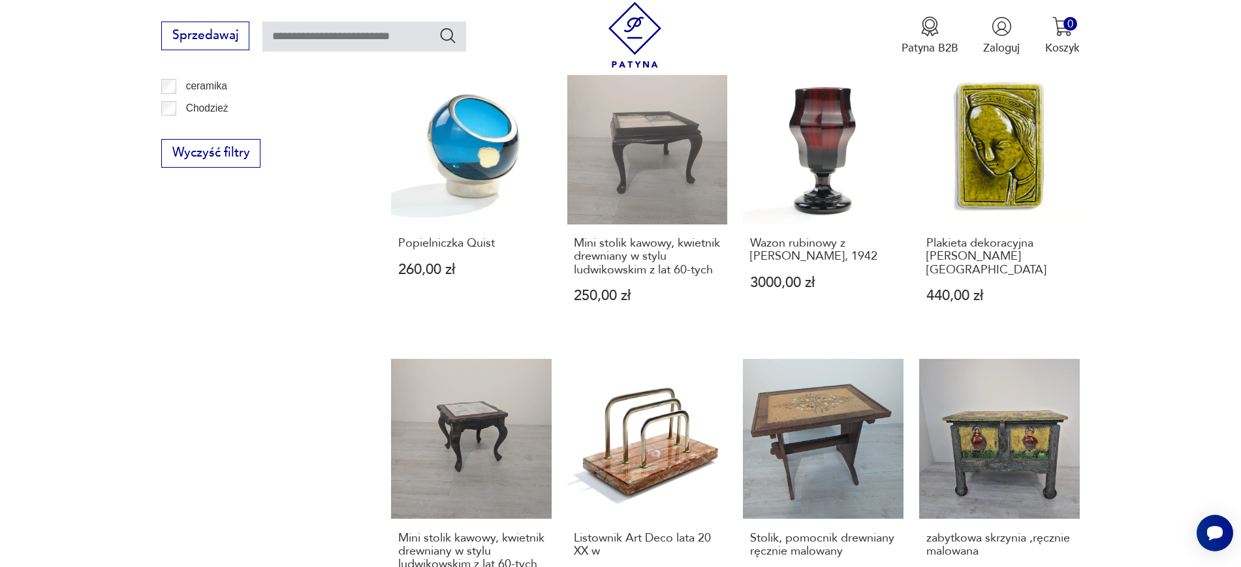
scroll to position [1011, 0]
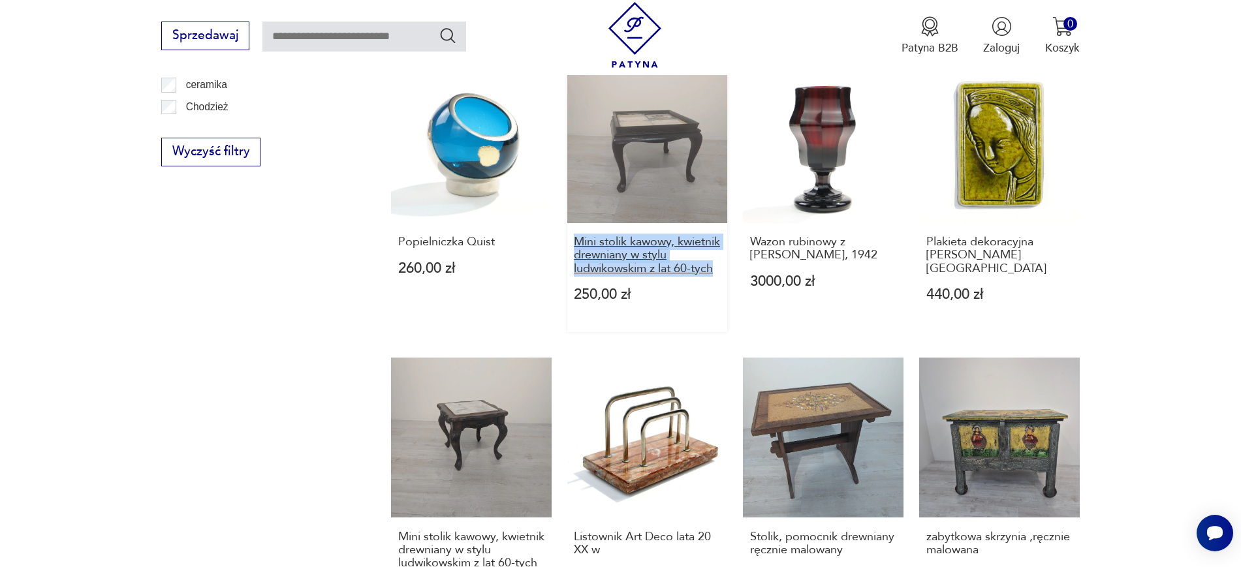
drag, startPoint x: 564, startPoint y: 238, endPoint x: 719, endPoint y: 270, distance: 158.6
click at [719, 270] on div "Mobilny barek mosiądzowany z lat 70/80-tych 900,00 zł Fotel Model Lamino, proj.…" at bounding box center [735, 41] width 688 height 1172
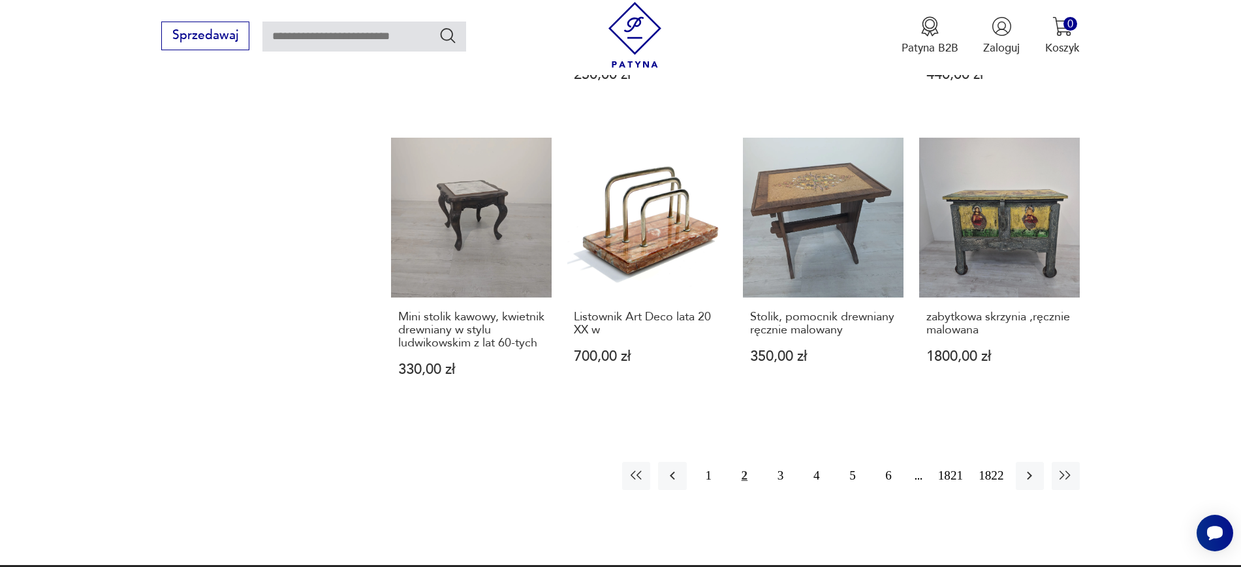
scroll to position [1255, 0]
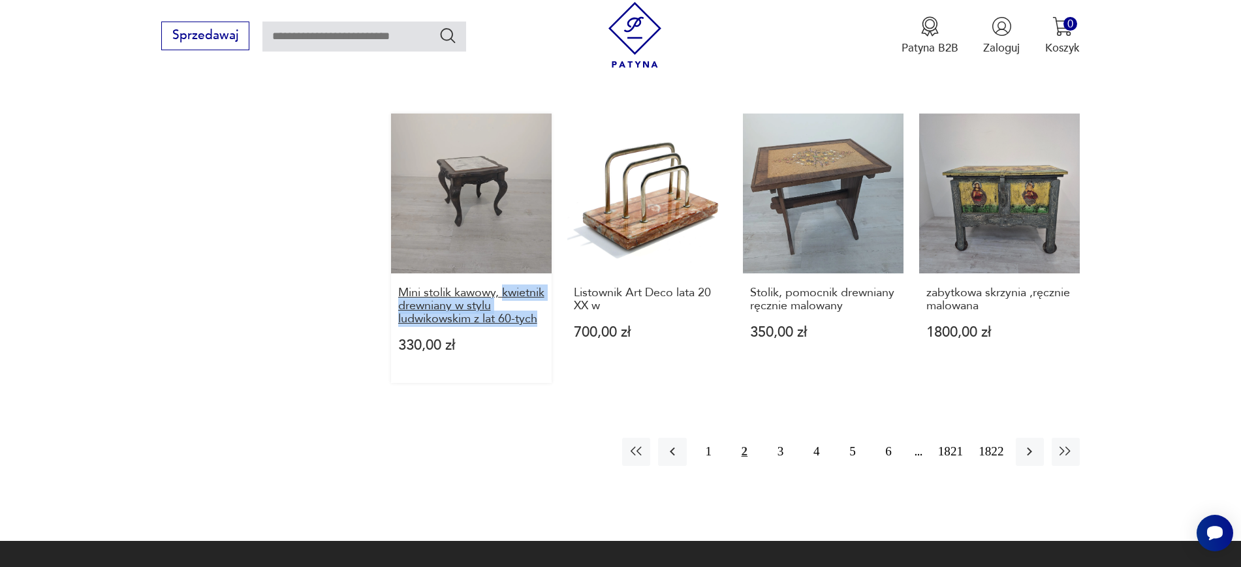
drag, startPoint x: 386, startPoint y: 301, endPoint x: 537, endPoint y: 320, distance: 152.0
drag, startPoint x: 386, startPoint y: 287, endPoint x: 543, endPoint y: 324, distance: 160.8
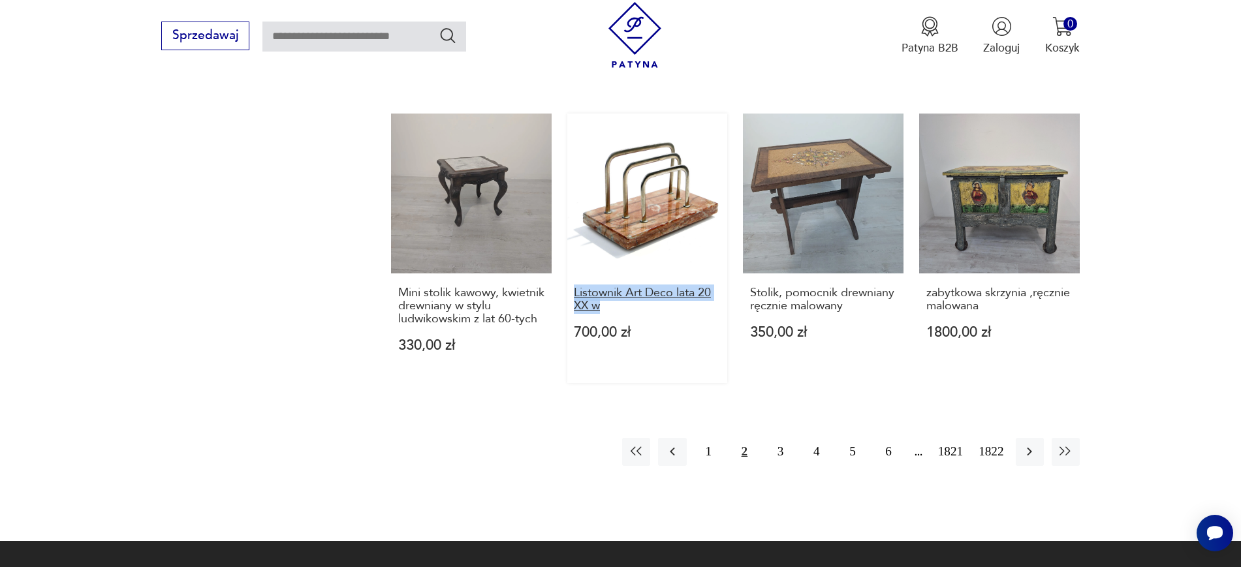
drag, startPoint x: 566, startPoint y: 291, endPoint x: 604, endPoint y: 302, distance: 40.1
drag, startPoint x: 710, startPoint y: 454, endPoint x: 700, endPoint y: 452, distance: 10.6
click at [700, 452] on button "1" at bounding box center [708, 452] width 28 height 28
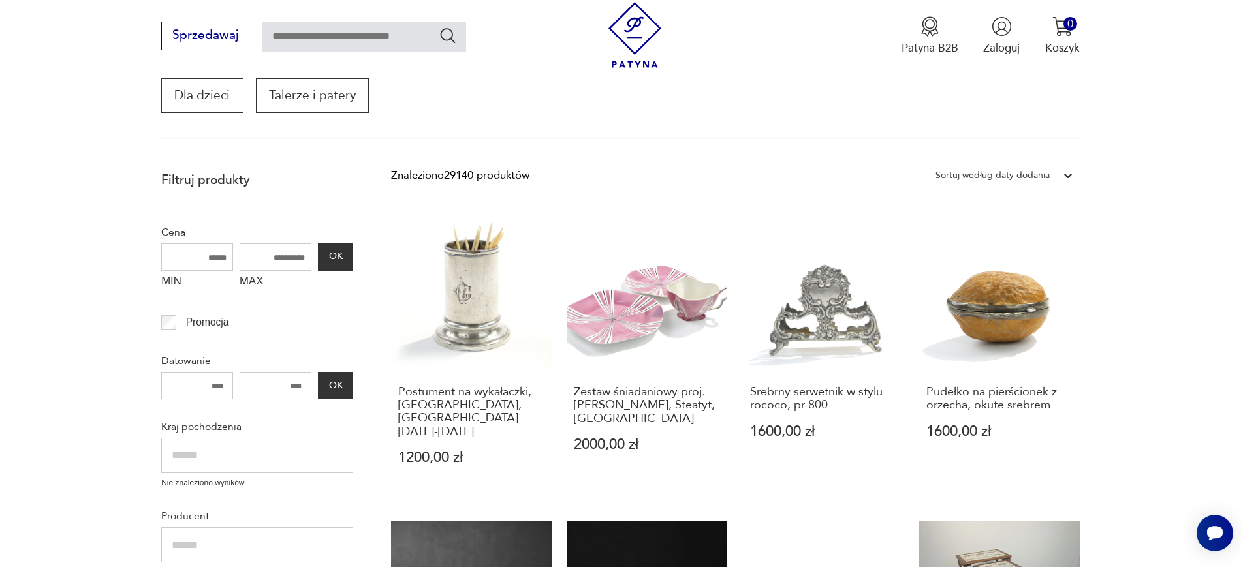
scroll to position [221, 0]
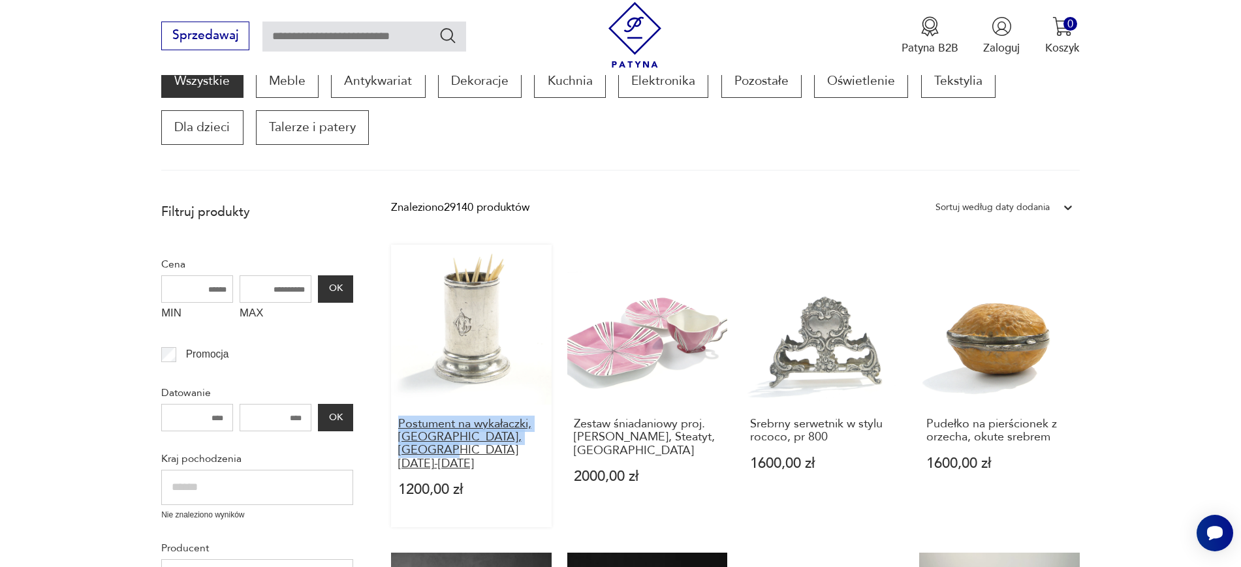
drag, startPoint x: 384, startPoint y: 419, endPoint x: 478, endPoint y: 450, distance: 99.7
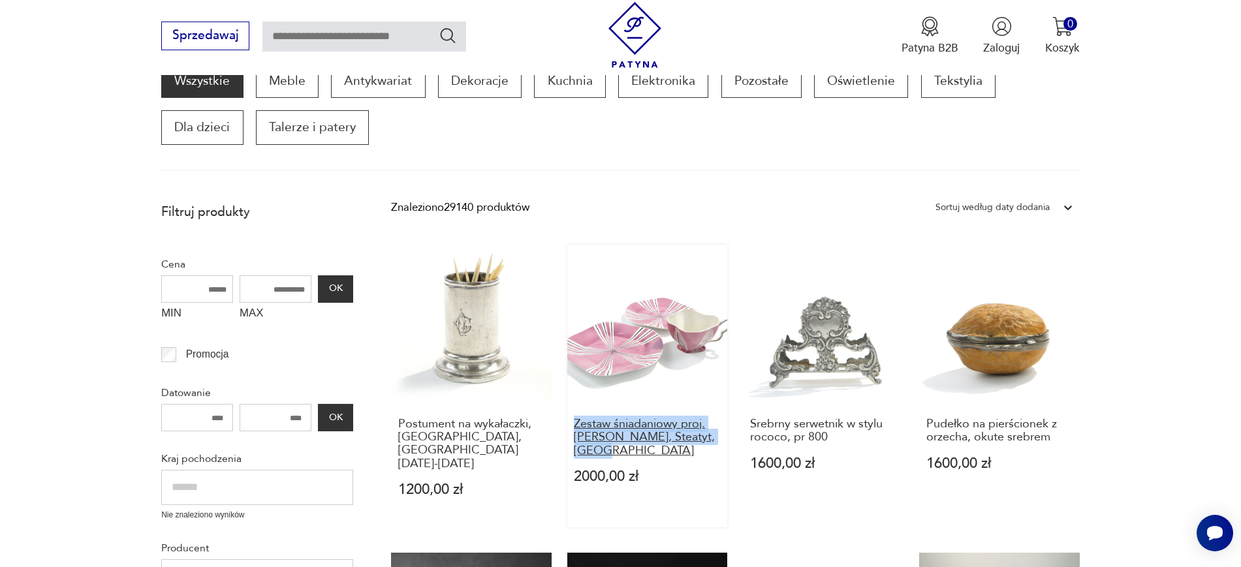
drag, startPoint x: 565, startPoint y: 422, endPoint x: 720, endPoint y: 439, distance: 155.6
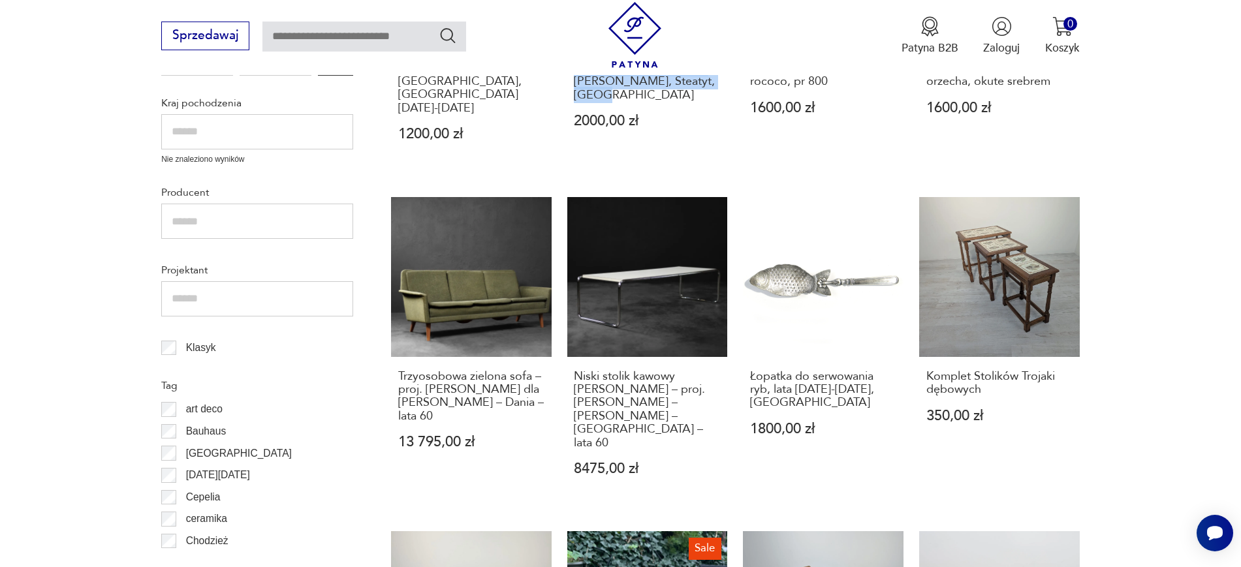
scroll to position [591, 0]
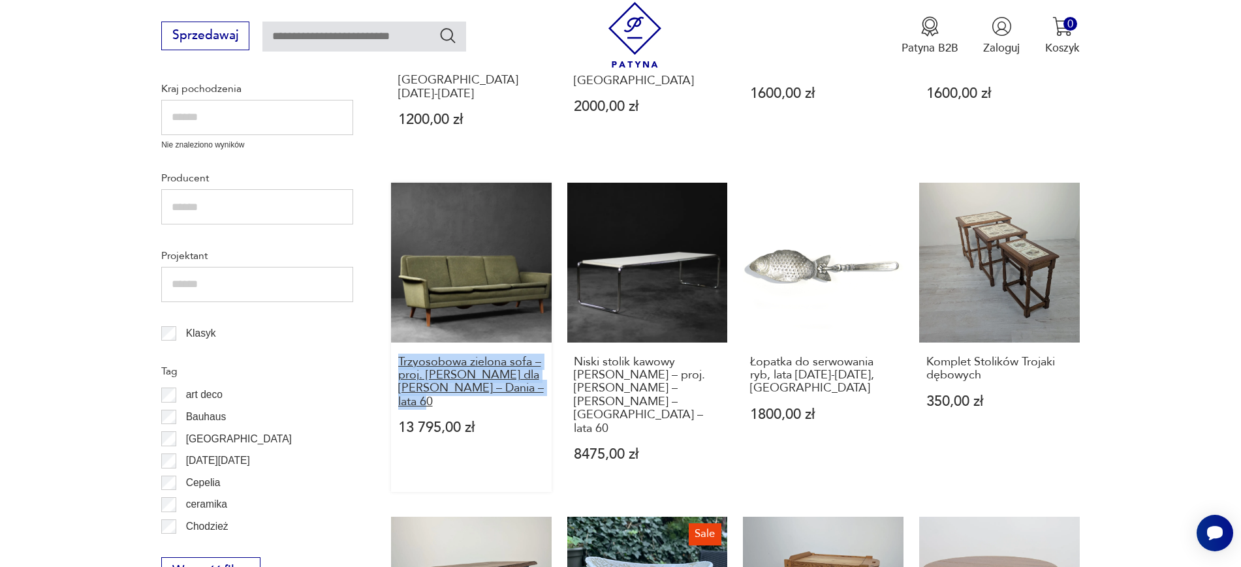
drag, startPoint x: 382, startPoint y: 343, endPoint x: 426, endPoint y: 385, distance: 60.9
click at [426, 385] on section "Filtruj produkty Cena MIN MAX OK Promocja Datowanie OK Kraj pochodzenia Nie zna…" at bounding box center [620, 558] width 1241 height 1464
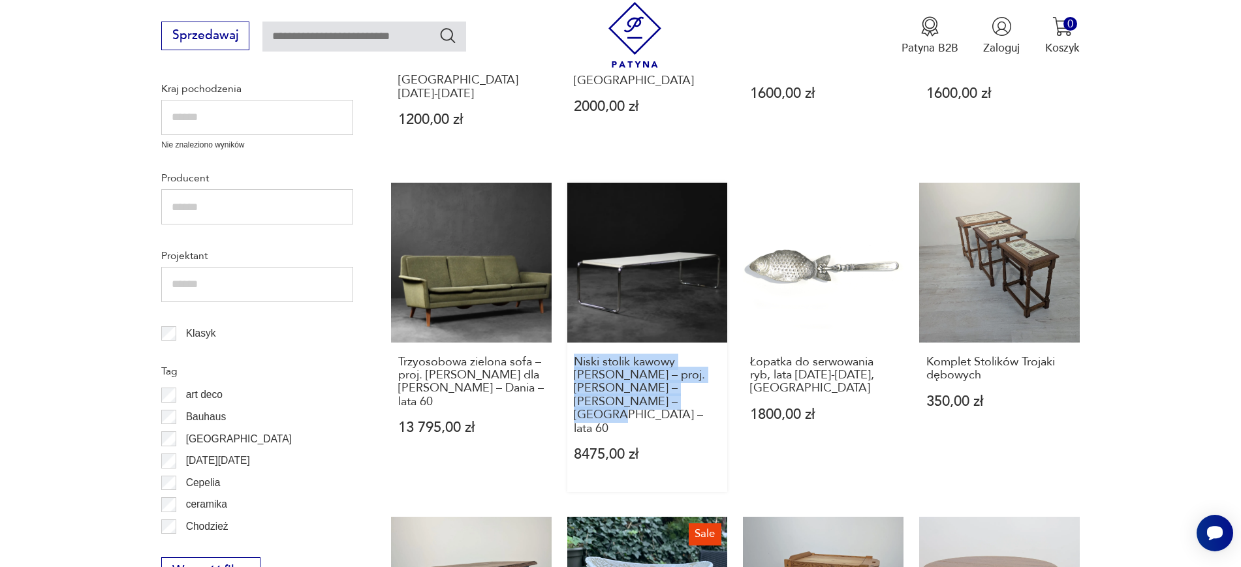
drag, startPoint x: 562, startPoint y: 344, endPoint x: 722, endPoint y: 375, distance: 162.8
click at [722, 375] on div "Postument na wykałaczki, Norblin, Warszawa 1895-1907 1200,00 zł Zestaw śniadani…" at bounding box center [735, 503] width 688 height 1257
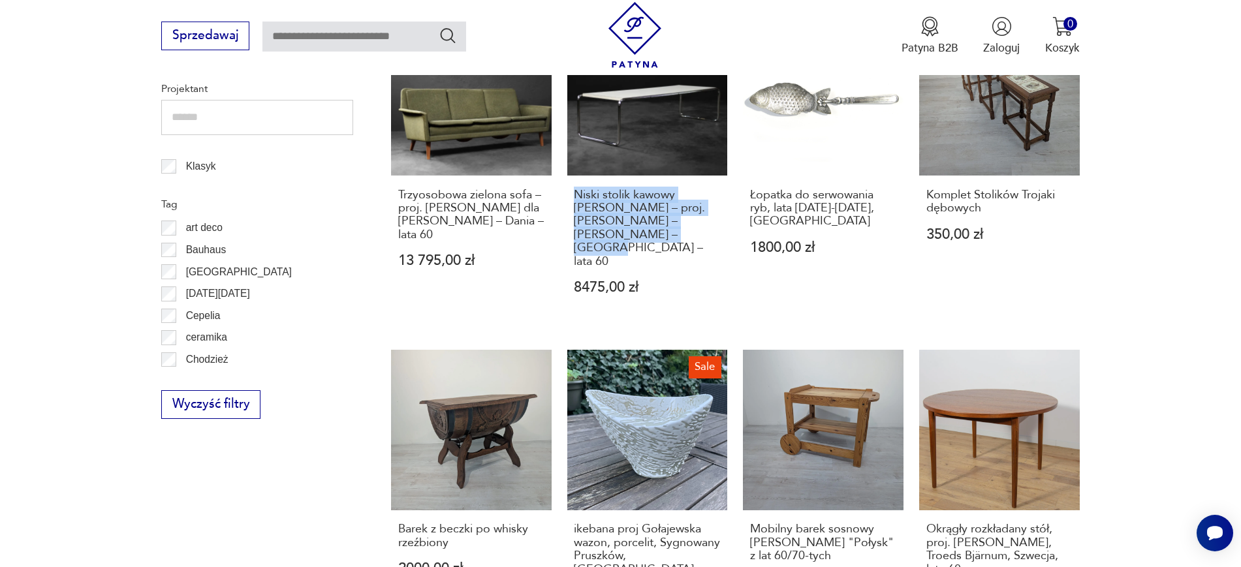
scroll to position [822, 0]
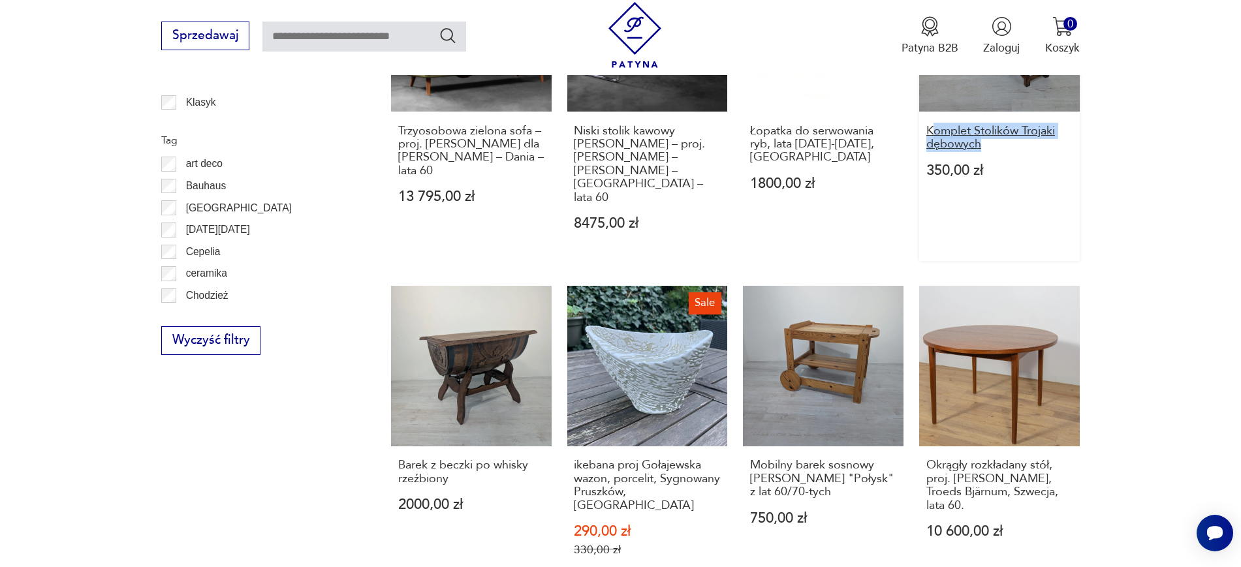
drag, startPoint x: 1095, startPoint y: 135, endPoint x: 933, endPoint y: 116, distance: 163.0
click at [933, 116] on section "Filtruj produkty Cena MIN MAX OK Promocja Datowanie OK Kraj pochodzenia Nie zna…" at bounding box center [620, 327] width 1241 height 1464
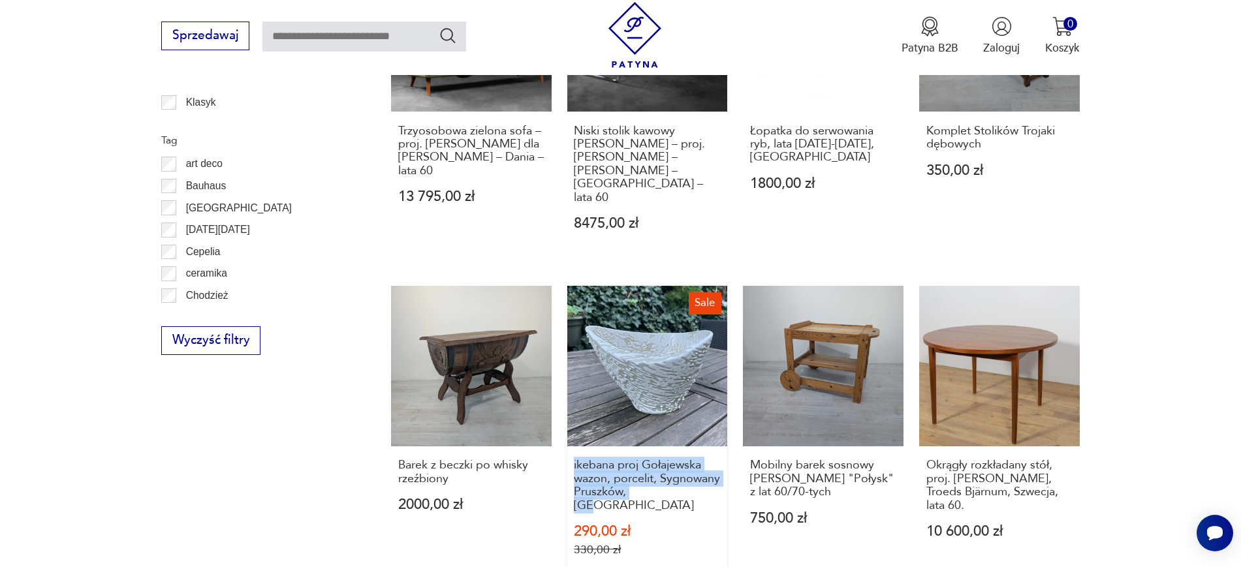
drag, startPoint x: 563, startPoint y: 427, endPoint x: 720, endPoint y: 457, distance: 160.2
click at [720, 457] on div "Postument na wykałaczki, Norblin, Warszawa 1895-1907 1200,00 zł Zestaw śniadani…" at bounding box center [735, 272] width 688 height 1257
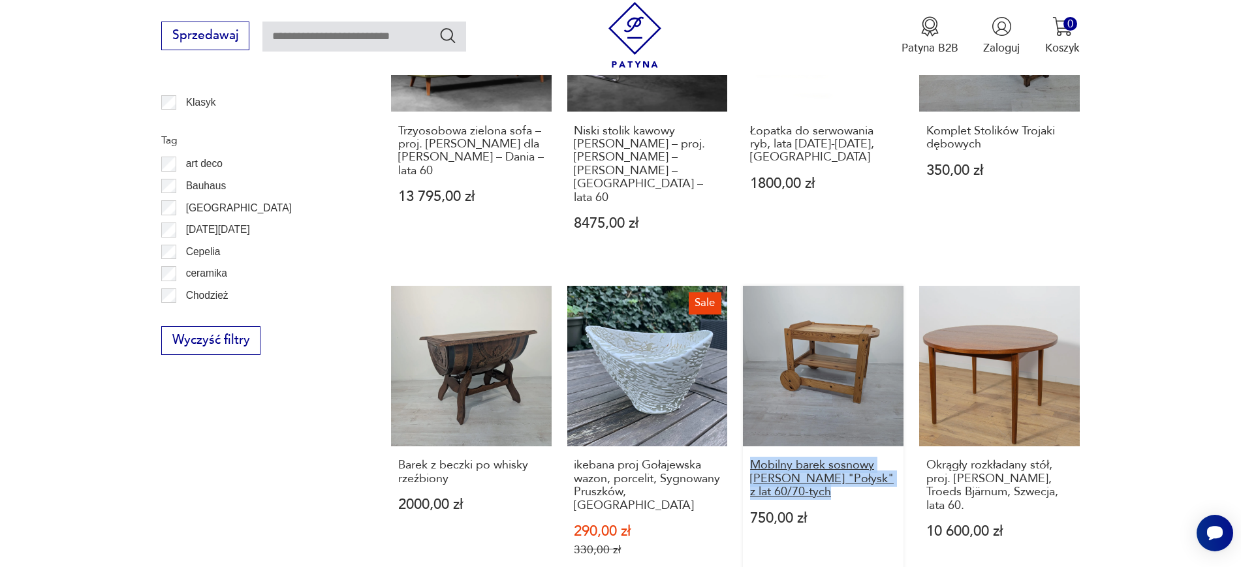
drag, startPoint x: 738, startPoint y: 428, endPoint x: 842, endPoint y: 453, distance: 106.7
click at [842, 453] on div "Postument na wykałaczki, Norblin, Warszawa 1895-1907 1200,00 zł Zestaw śniadani…" at bounding box center [735, 272] width 688 height 1257
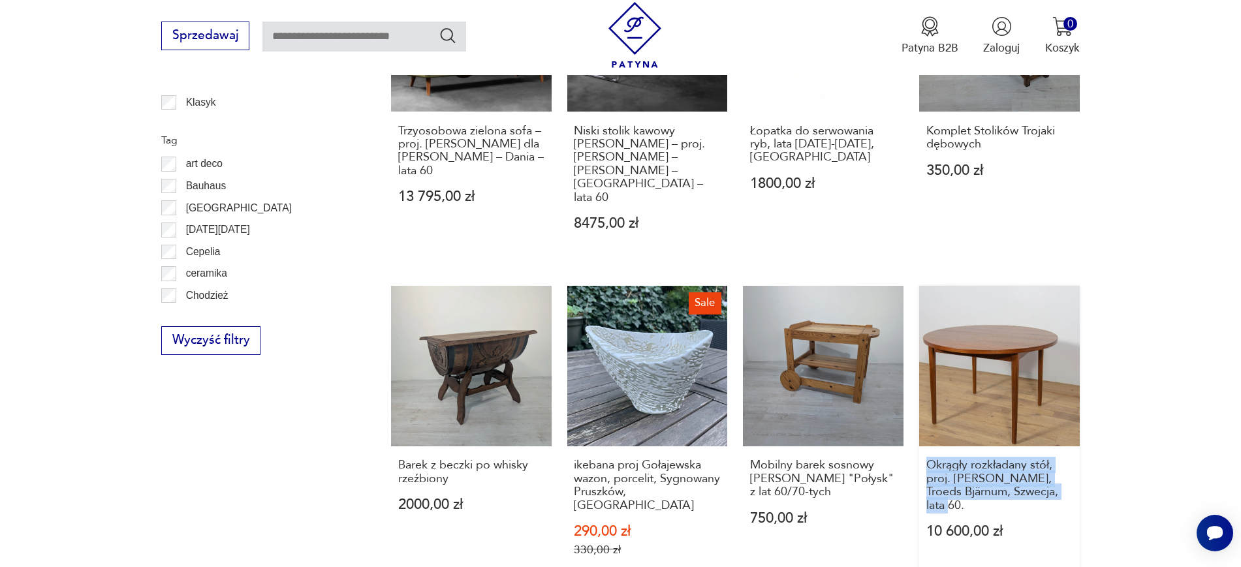
drag, startPoint x: 1108, startPoint y: 449, endPoint x: 919, endPoint y: 422, distance: 190.5
click at [919, 422] on section "Filtruj produkty Cena MIN MAX OK Promocja Datowanie OK Kraj pochodzenia Nie zna…" at bounding box center [620, 327] width 1241 height 1464
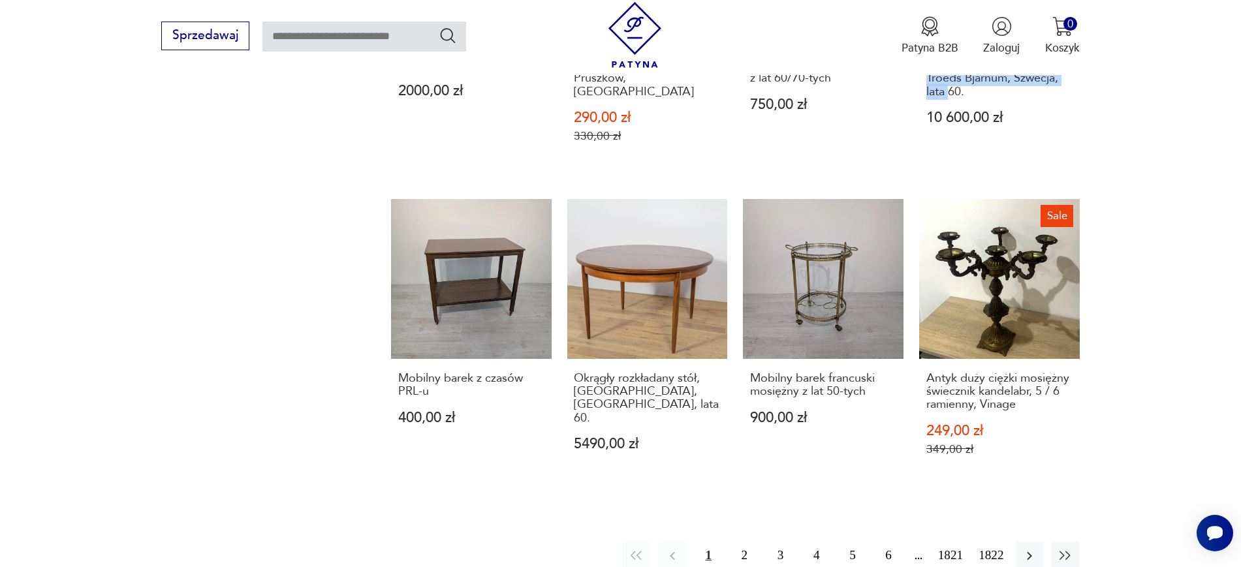
scroll to position [1239, 0]
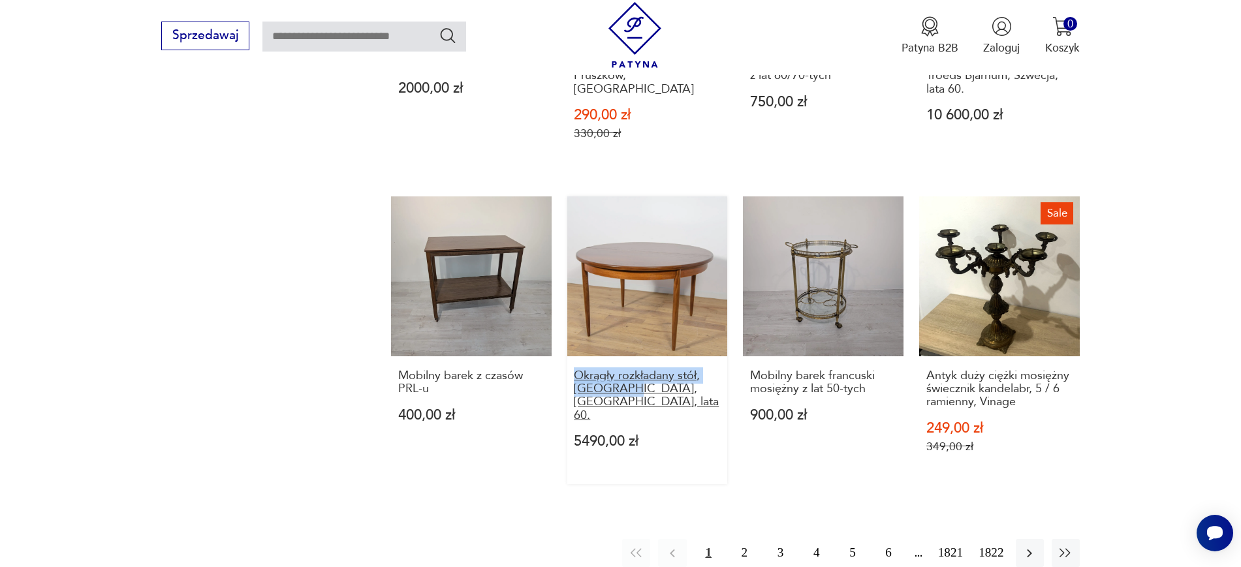
drag, startPoint x: 562, startPoint y: 320, endPoint x: 610, endPoint y: 343, distance: 52.6
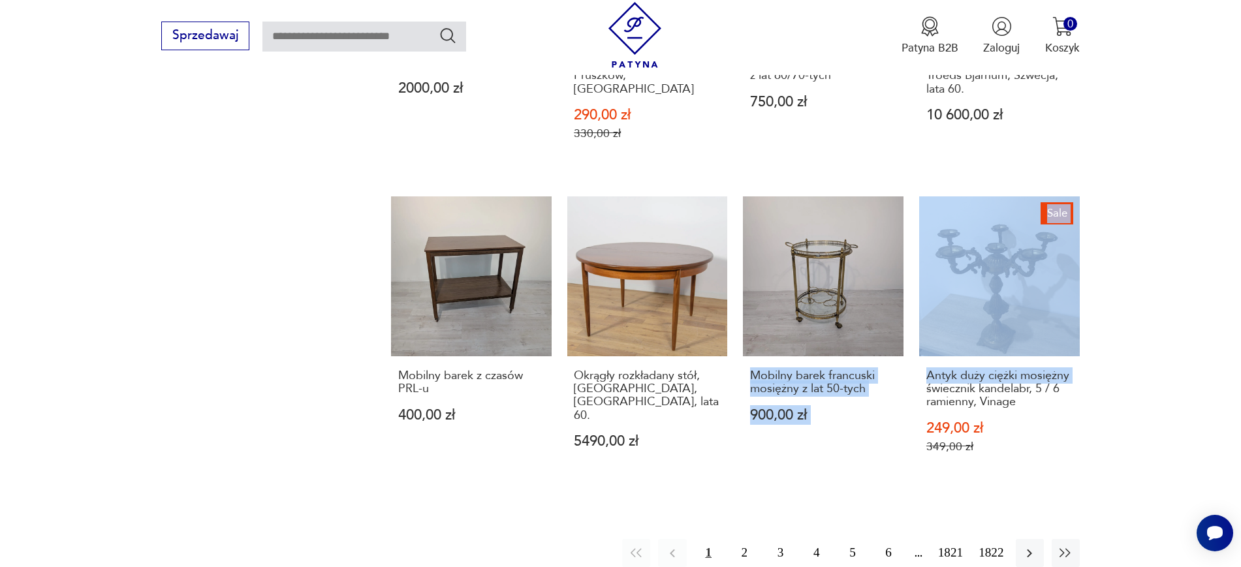
drag, startPoint x: 914, startPoint y: 334, endPoint x: 739, endPoint y: 317, distance: 175.1
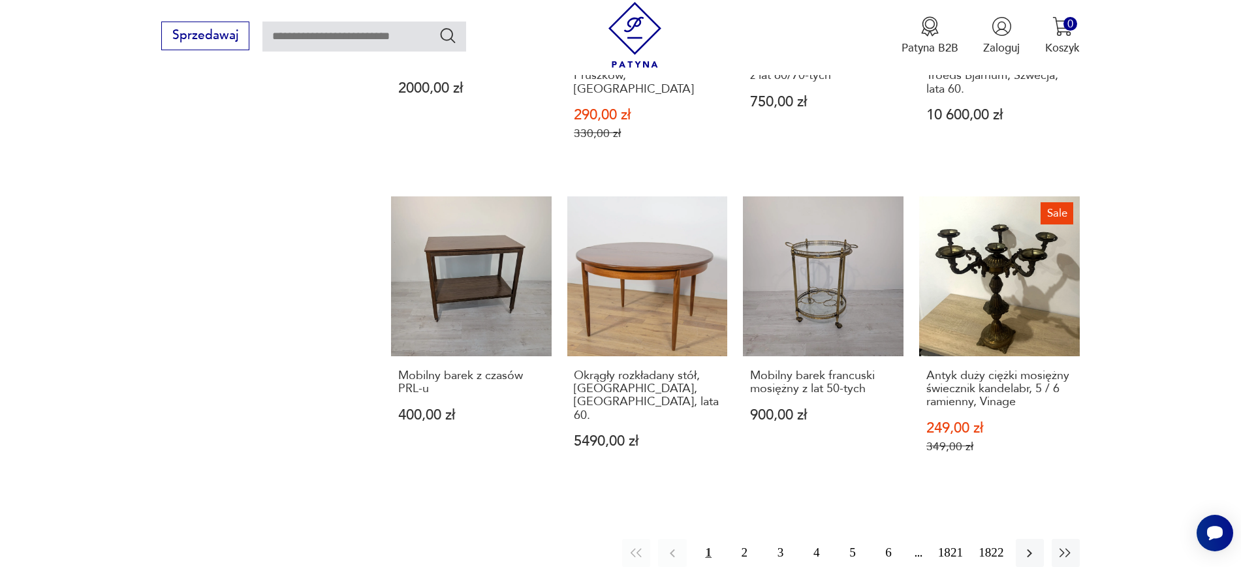
drag, startPoint x: 739, startPoint y: 325, endPoint x: 889, endPoint y: 336, distance: 149.8
drag, startPoint x: 1151, startPoint y: 348, endPoint x: 933, endPoint y: 322, distance: 220.2
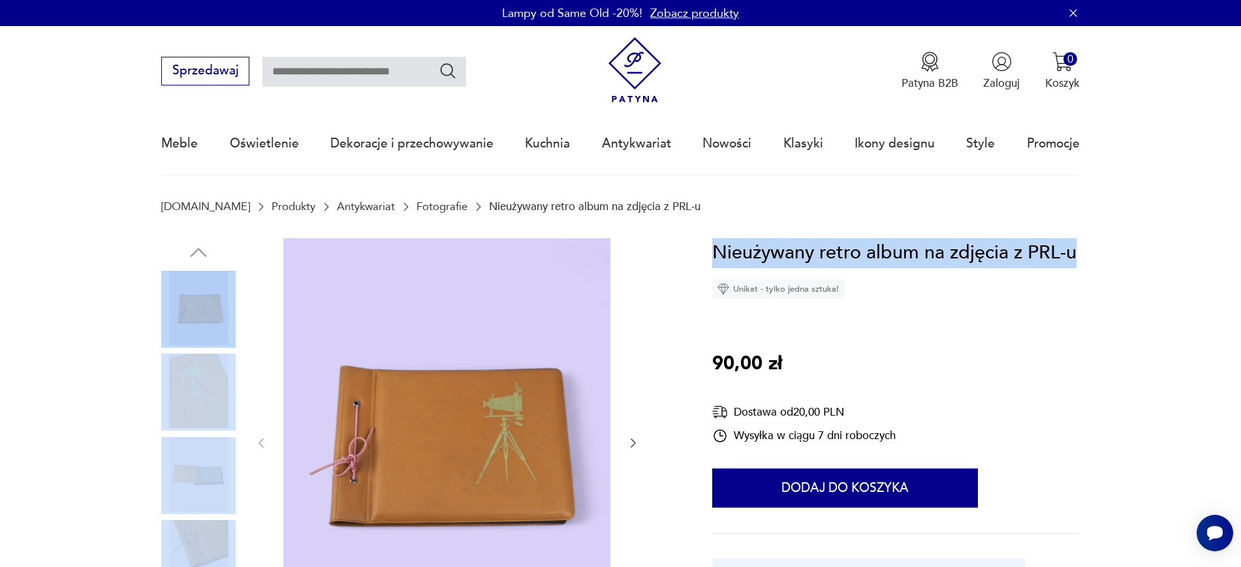
drag, startPoint x: 1086, startPoint y: 257, endPoint x: 686, endPoint y: 251, distance: 400.1
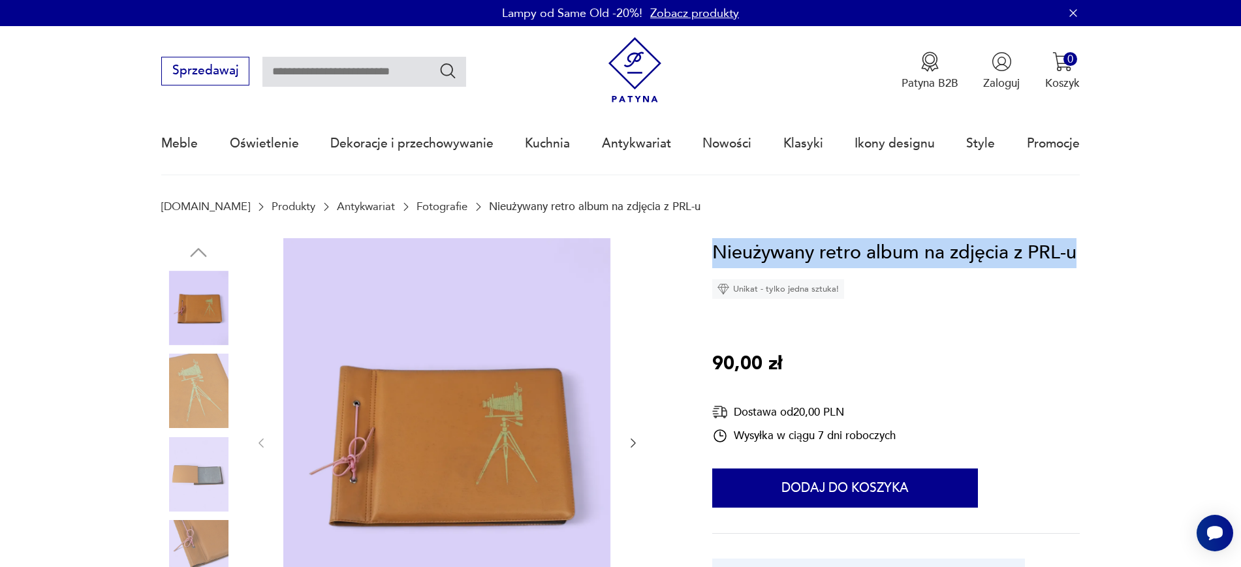
drag, startPoint x: 695, startPoint y: 251, endPoint x: 1078, endPoint y: 249, distance: 383.1
copy h1 "Nieużywany retro album na zdjęcia z PRL-u"
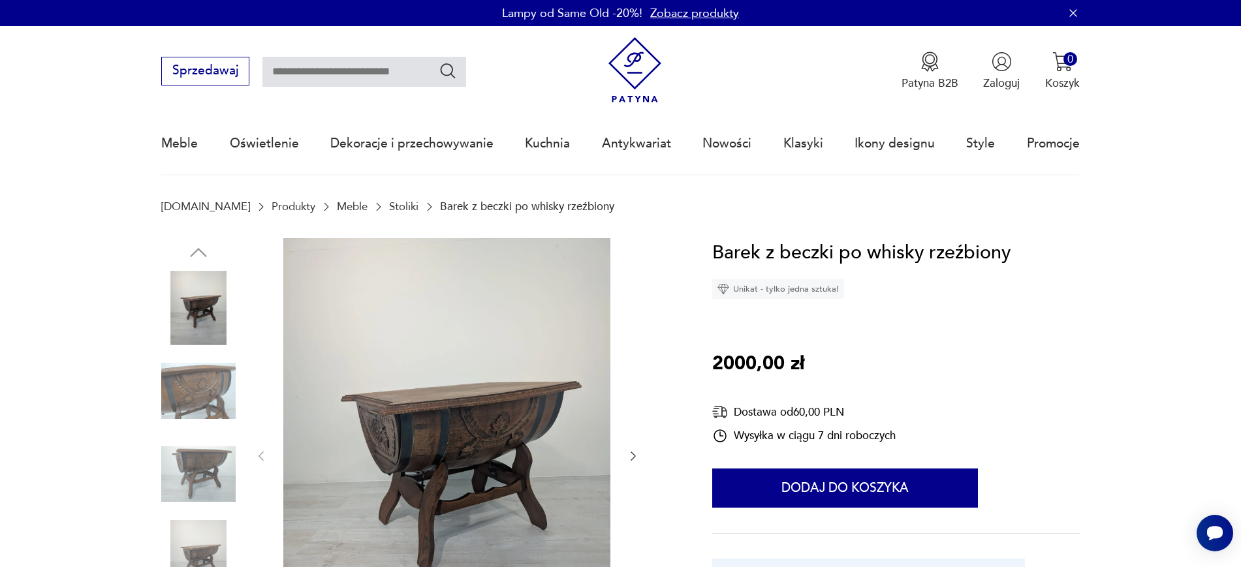
click at [201, 377] on img at bounding box center [198, 391] width 74 height 74
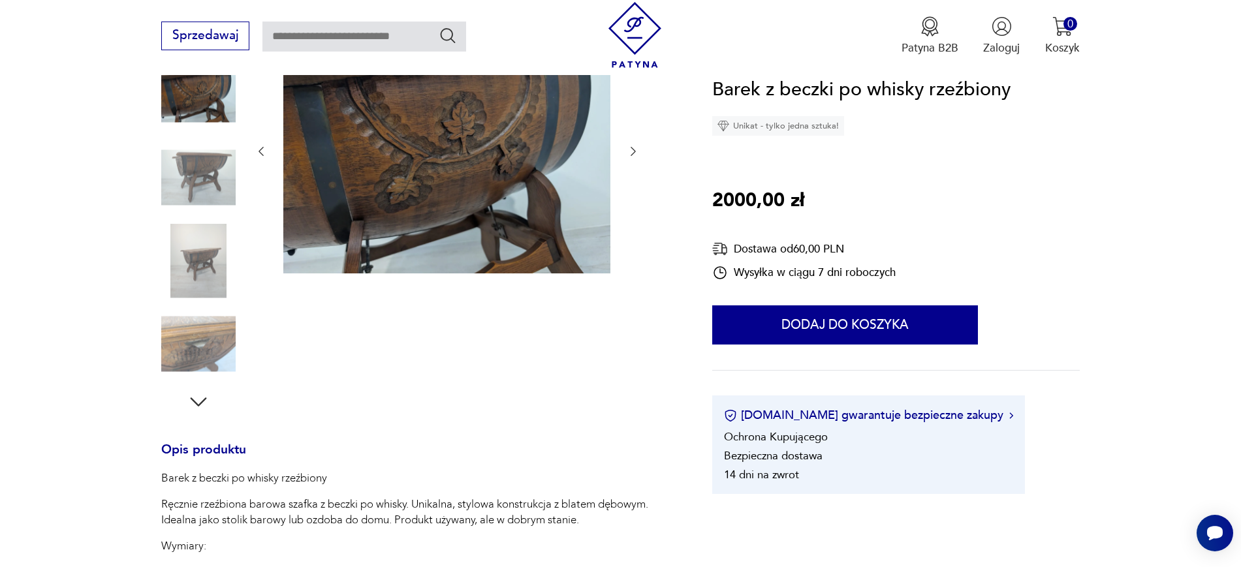
scroll to position [215, 0]
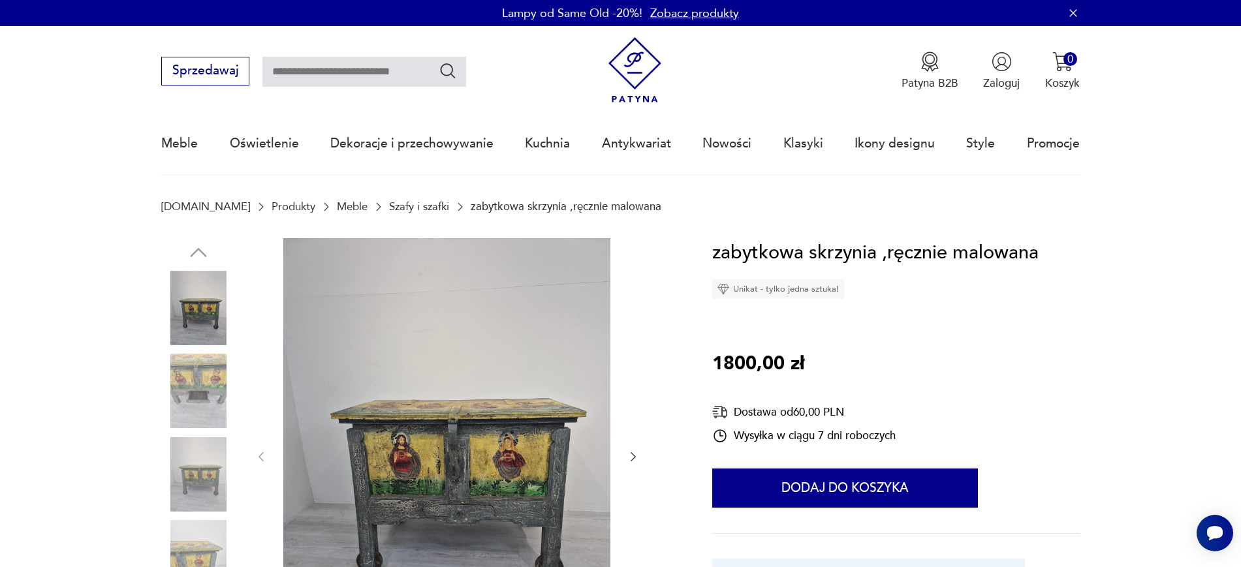
click at [1065, 268] on div "zabytkowa skrzynia ,ręcznie malowana Unikat - tylko jedna sztuka! 1800,00 zł Do…" at bounding box center [895, 448] width 367 height 420
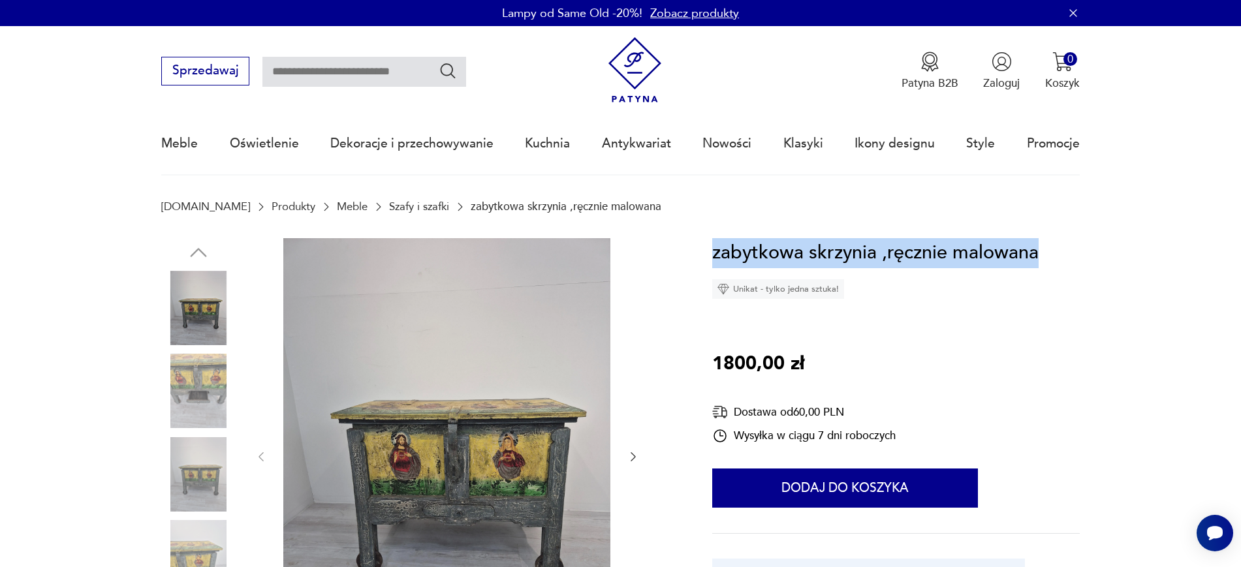
drag, startPoint x: 1064, startPoint y: 251, endPoint x: 709, endPoint y: 243, distance: 355.1
copy h1 "zabytkowa skrzynia ,ręcznie malowana"
